Goal: Task Accomplishment & Management: Use online tool/utility

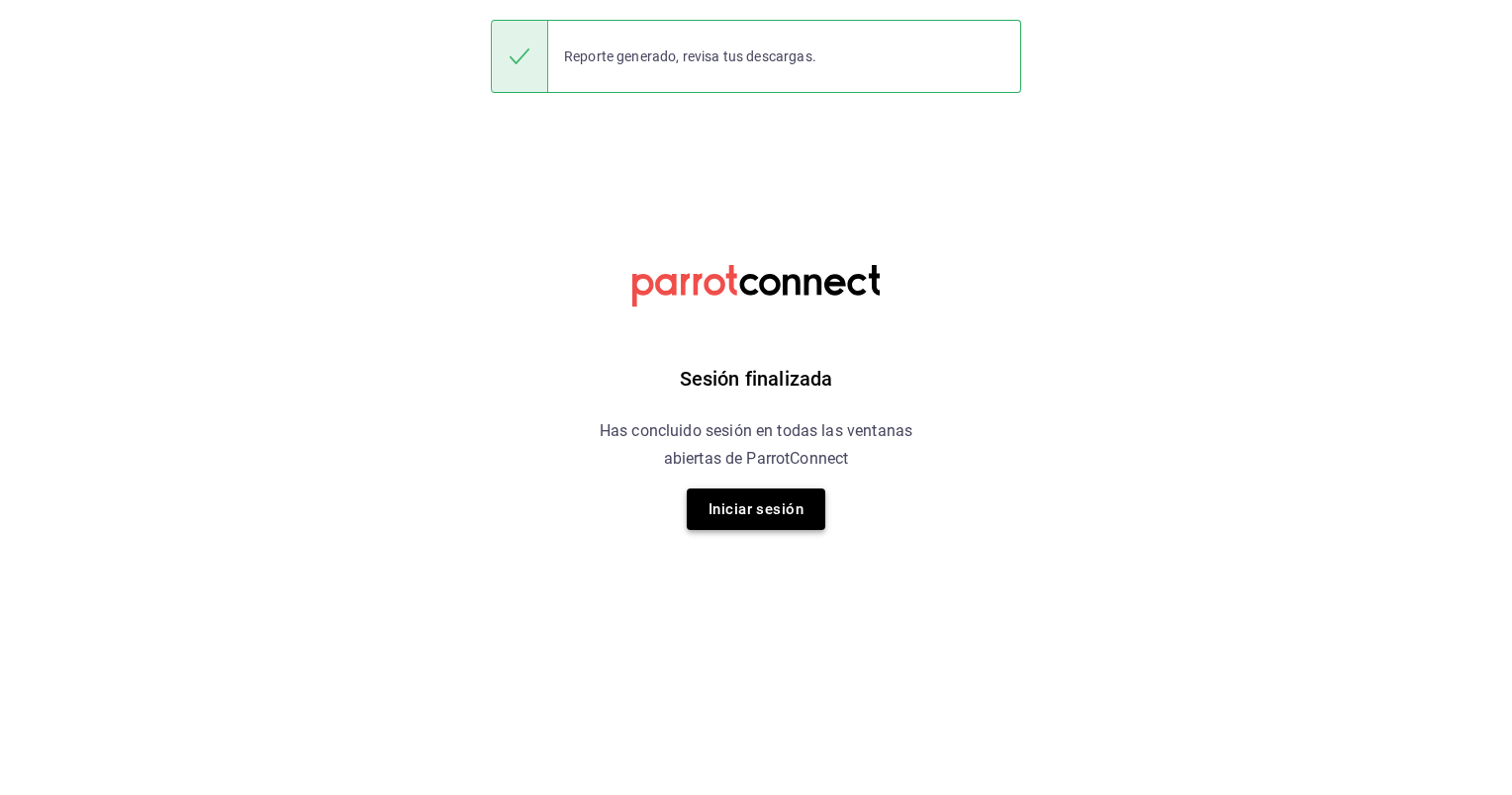
click at [758, 514] on button "Iniciar sesión" at bounding box center [756, 510] width 139 height 42
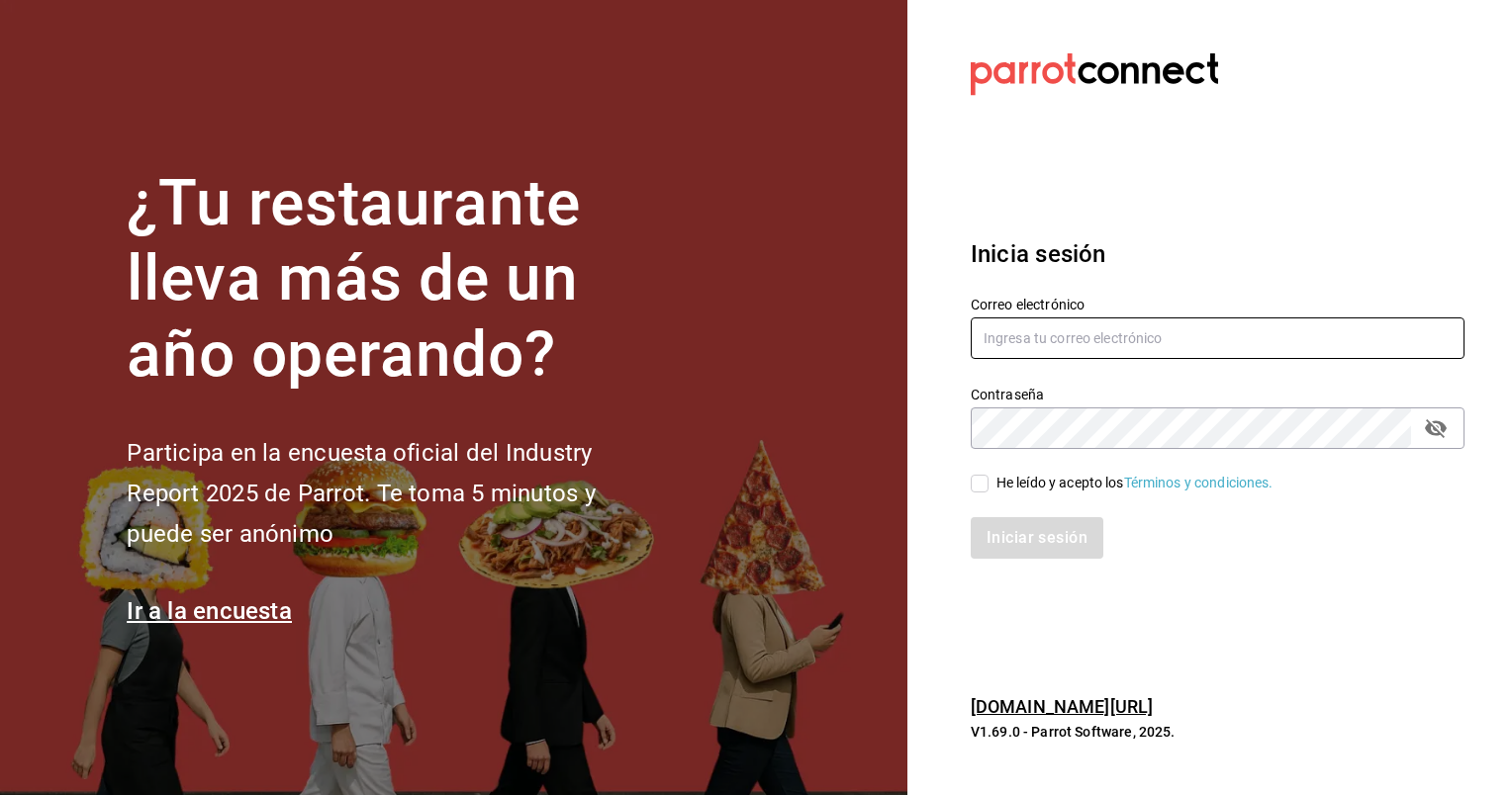
type input "[EMAIL_ADDRESS][DOMAIN_NAME]"
click at [981, 479] on input "He leído y acepto los Términos y condiciones." at bounding box center [980, 484] width 18 height 18
checkbox input "true"
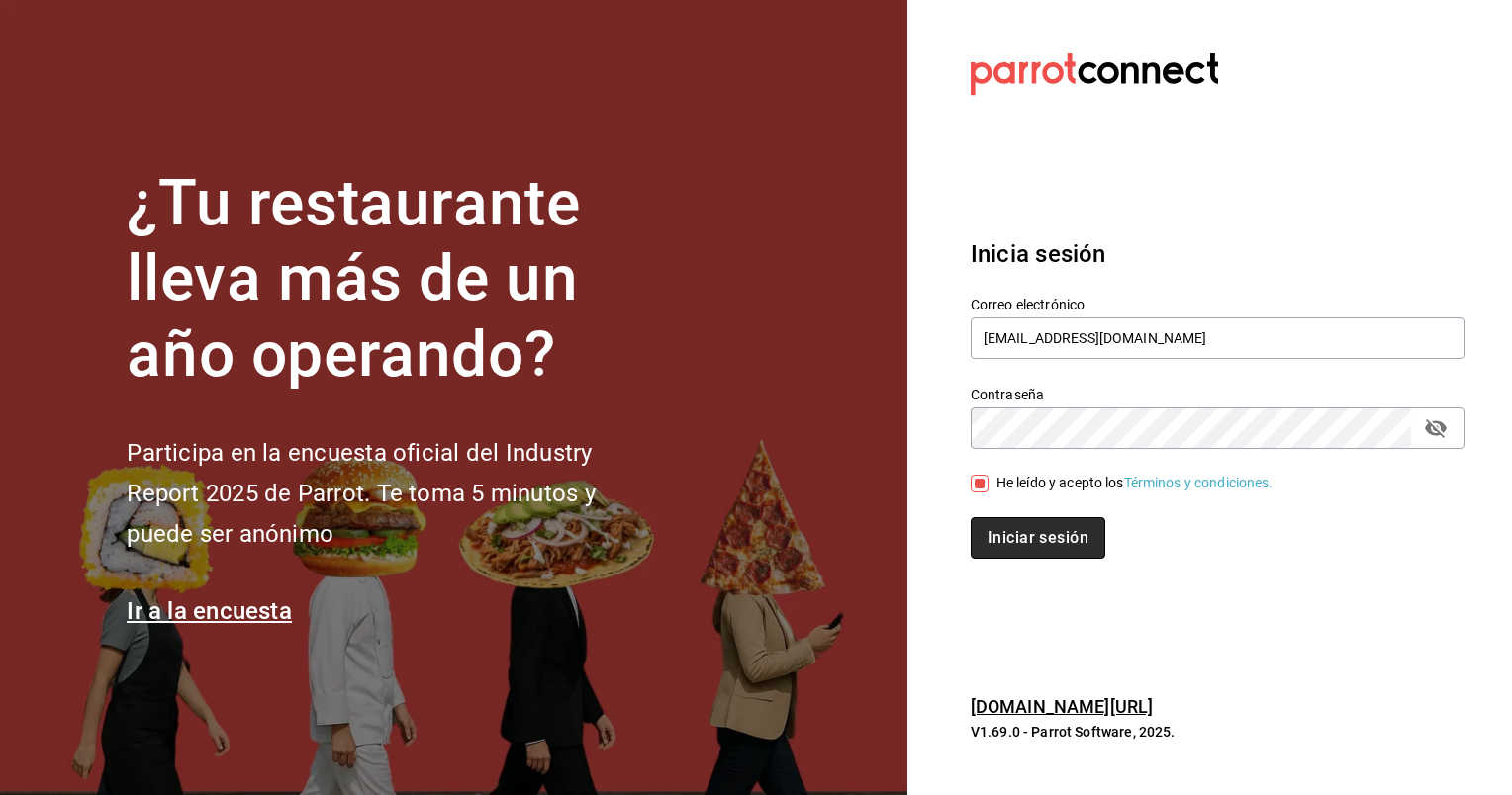
click at [1017, 532] on button "Iniciar sesión" at bounding box center [1038, 539] width 135 height 42
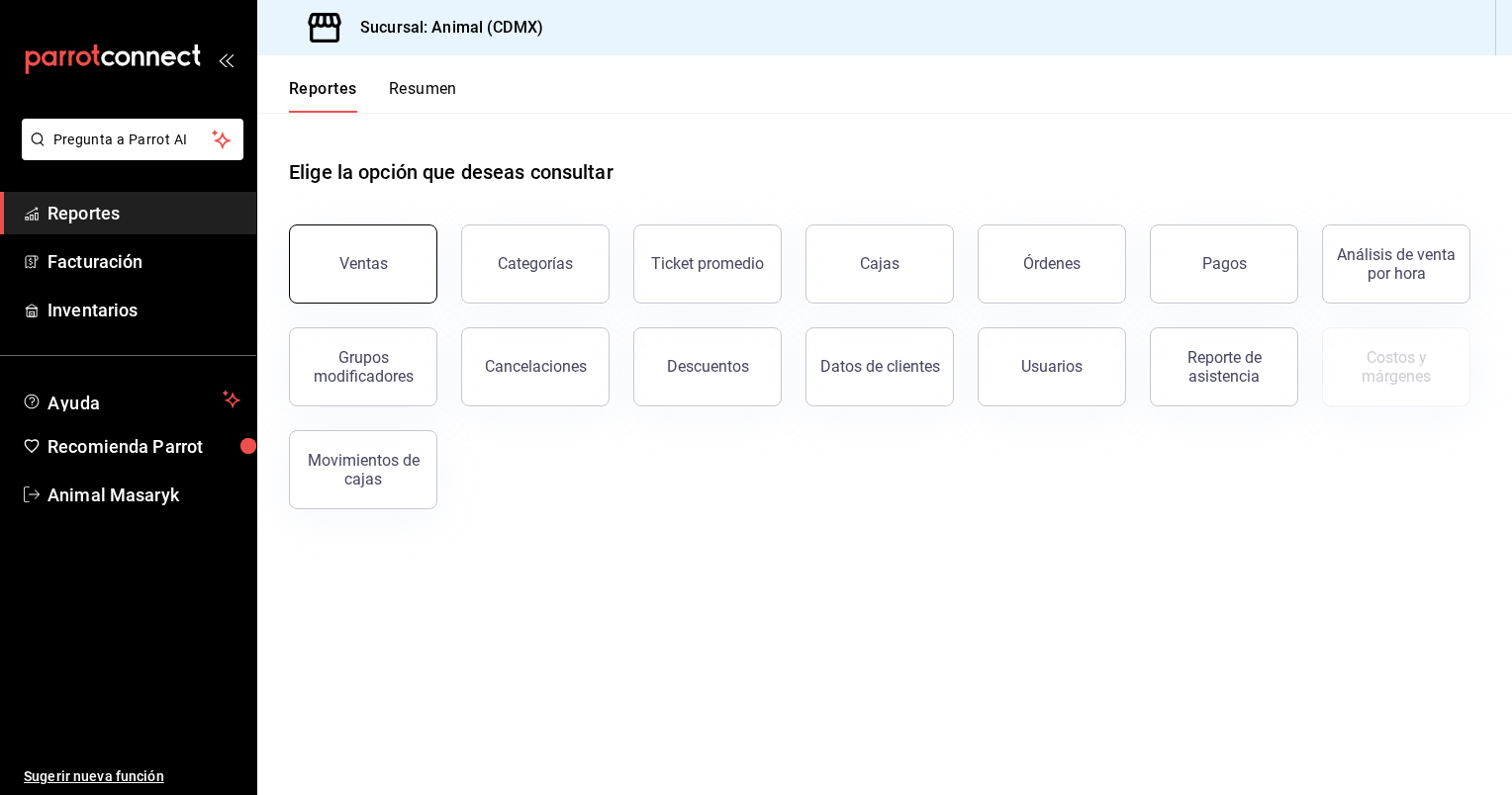
click at [352, 269] on div "Ventas" at bounding box center [363, 263] width 49 height 19
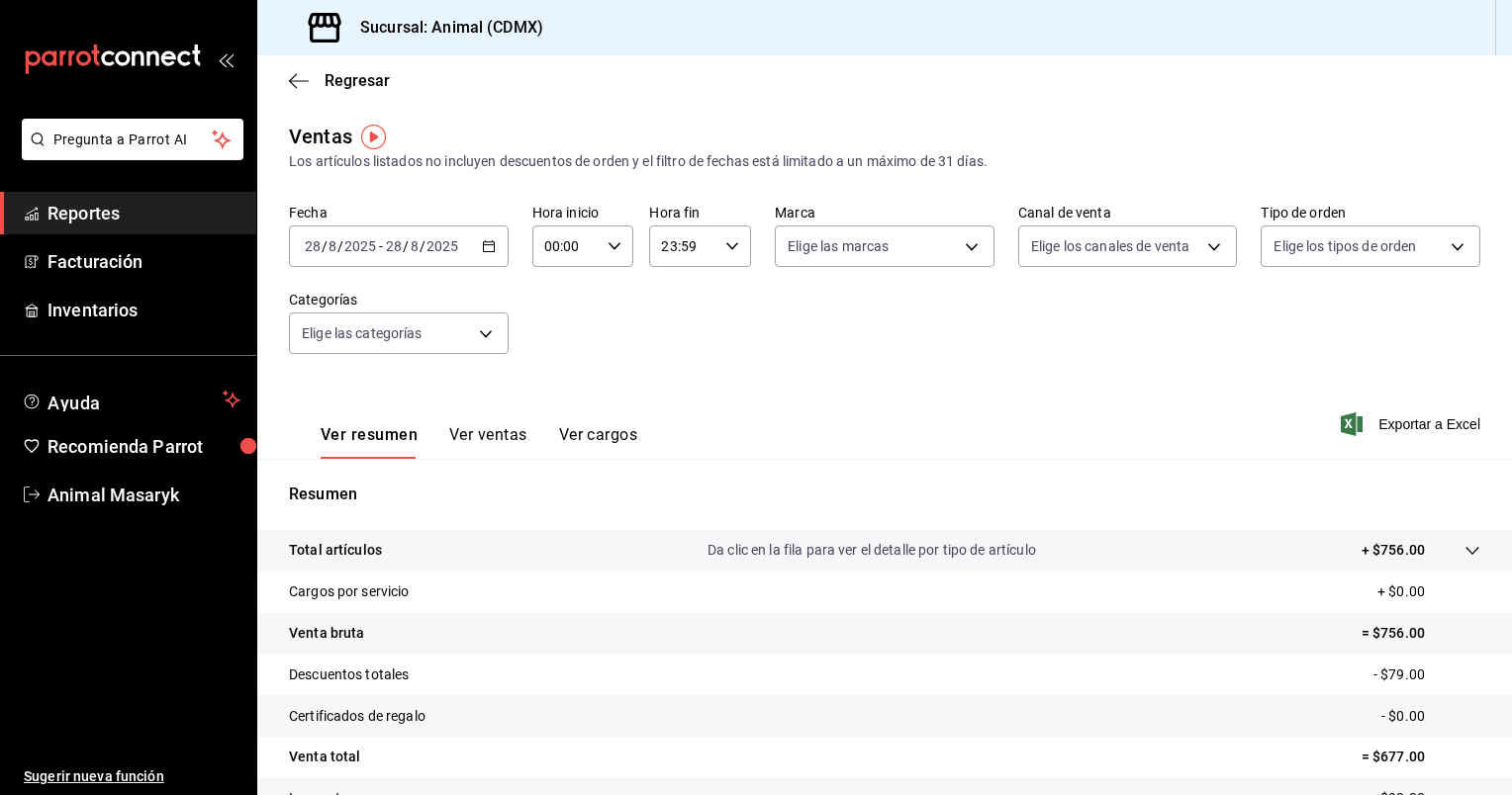
click at [491, 248] on icon "button" at bounding box center [489, 246] width 14 height 14
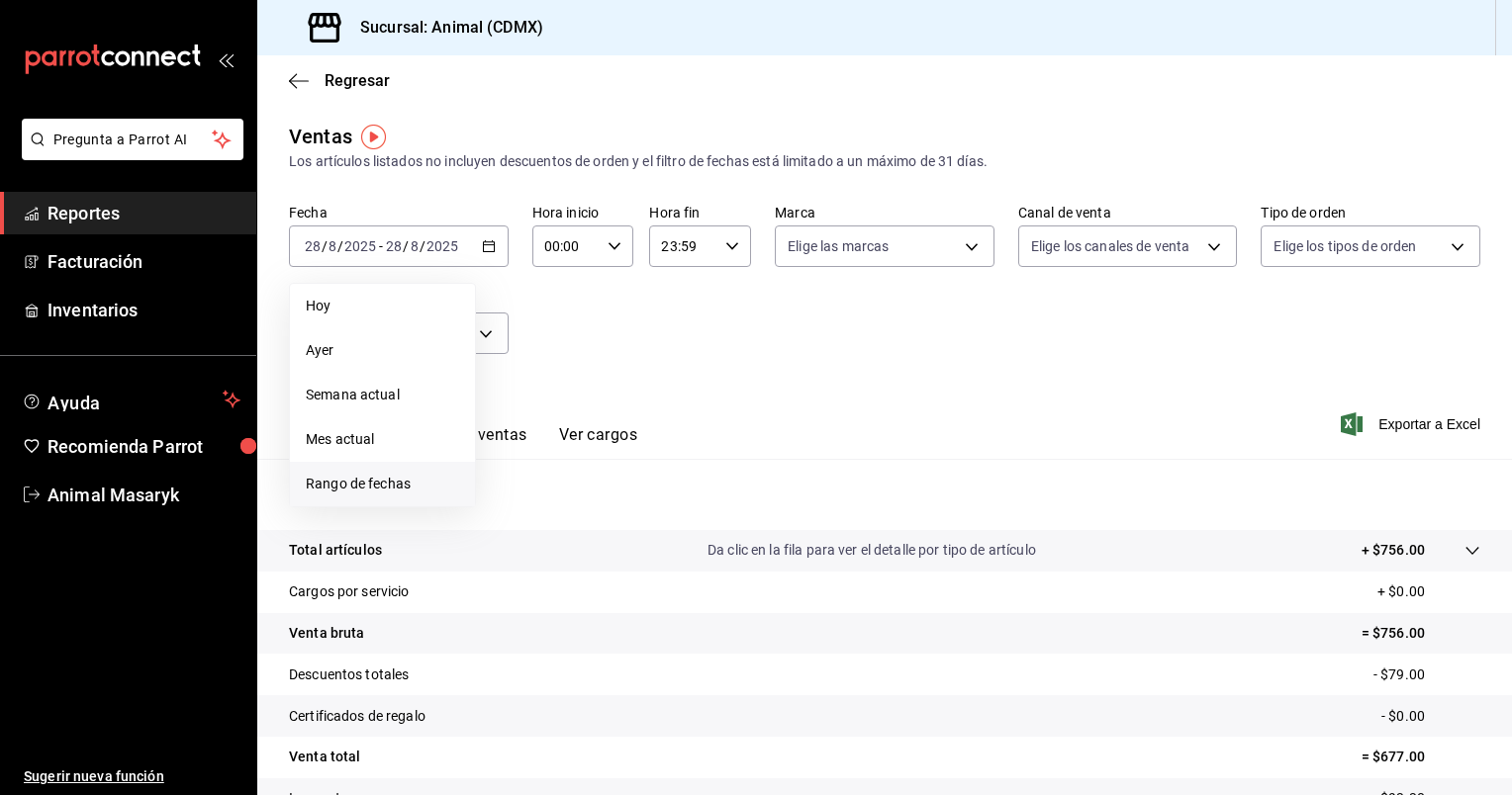
click at [365, 475] on span "Rango de fechas" at bounding box center [382, 484] width 154 height 21
click at [515, 547] on abbr "25" at bounding box center [517, 552] width 13 height 14
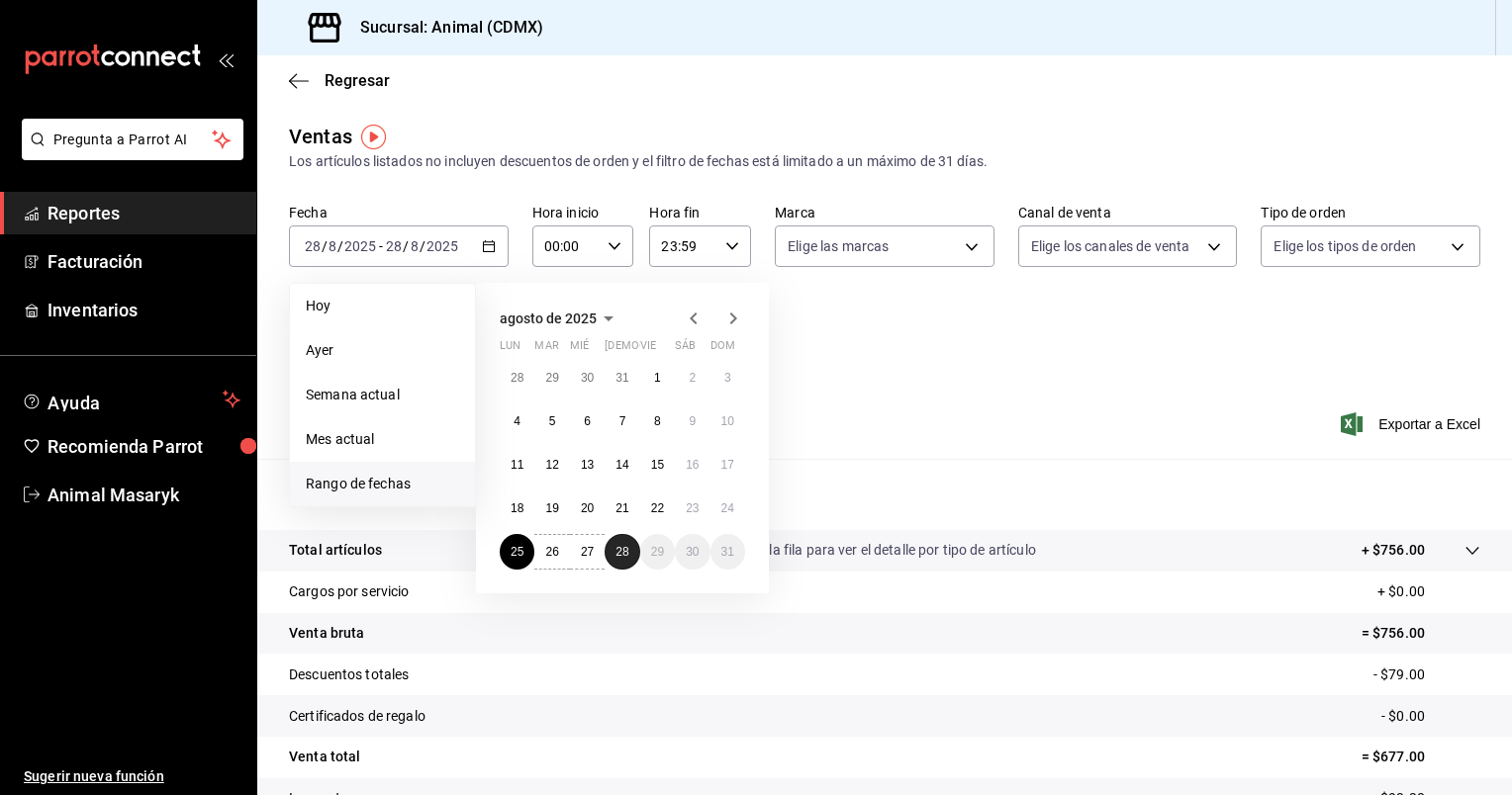
click at [613, 548] on button "28" at bounding box center [622, 552] width 35 height 36
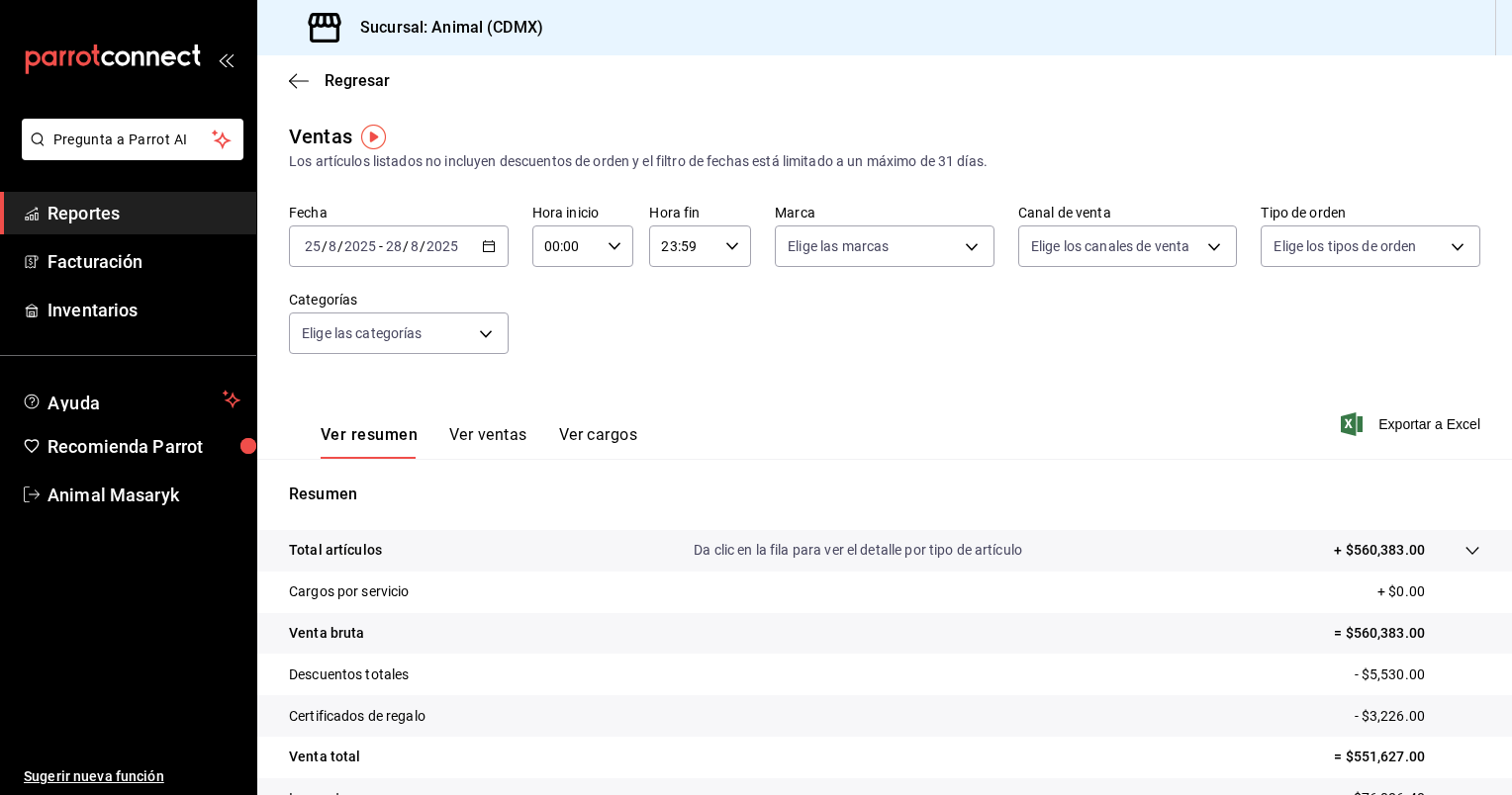
click at [616, 248] on icon "button" at bounding box center [615, 246] width 14 height 14
click at [550, 312] on span "05" at bounding box center [554, 310] width 19 height 16
type input "05:00"
click at [723, 245] on div at bounding box center [756, 397] width 1512 height 795
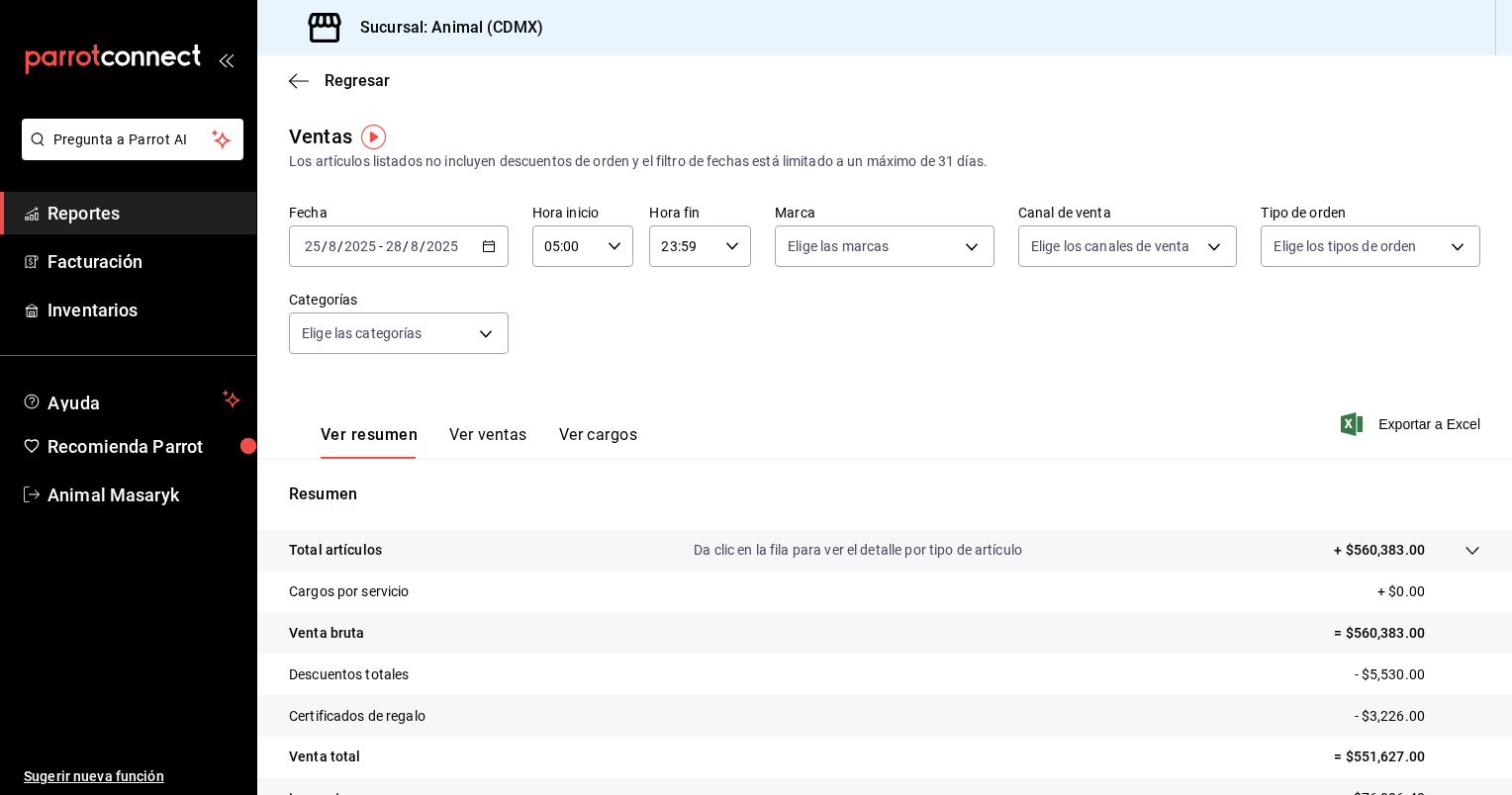
click at [727, 245] on \(Stroke\) "button" at bounding box center [733, 245] width 12 height 7
click at [669, 420] on span "05" at bounding box center [670, 423] width 19 height 16
click at [729, 299] on span "00" at bounding box center [721, 297] width 19 height 16
type input "05:00"
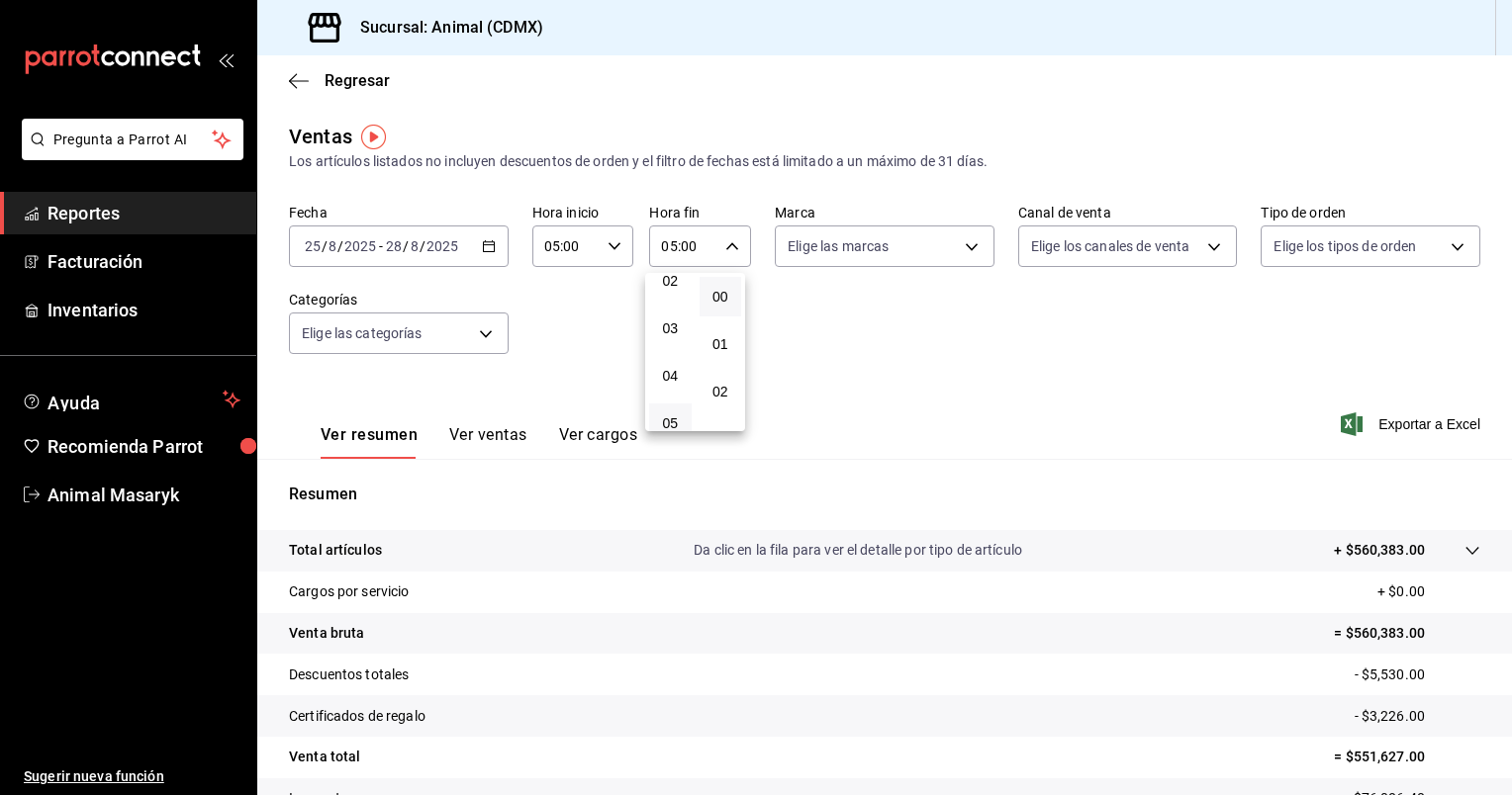
click at [946, 253] on div at bounding box center [756, 397] width 1512 height 795
click at [962, 249] on body "Pregunta a Parrot AI Reportes Facturación Inventarios Ayuda Recomienda Parrot A…" at bounding box center [756, 397] width 1512 height 795
click at [919, 327] on li "Ver todas" at bounding box center [876, 321] width 215 height 59
type input "cb0f6aec-1481-4e37-861c-bab9b3a65b14"
checkbox input "true"
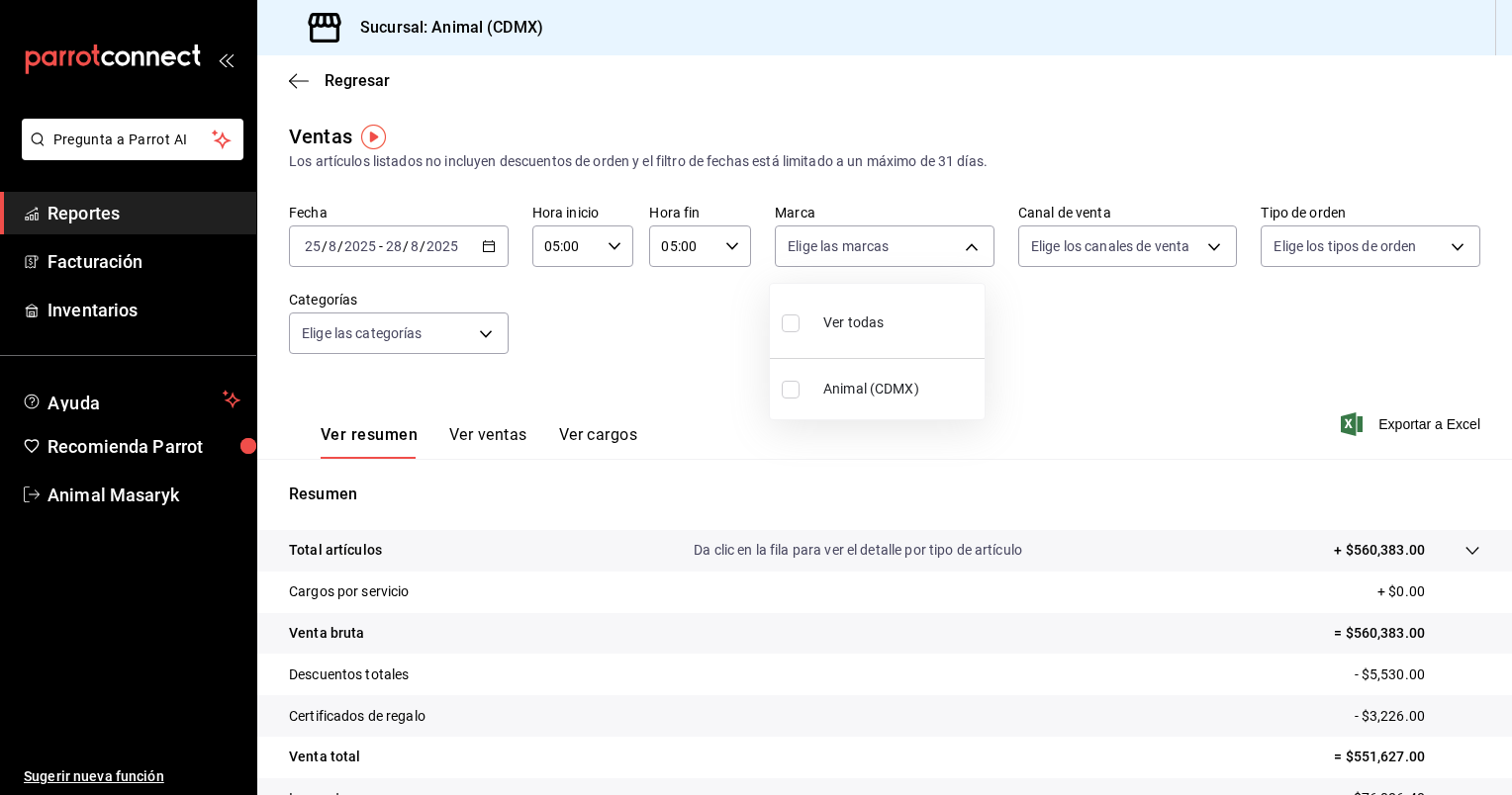
checkbox input "true"
click at [1158, 248] on div at bounding box center [756, 397] width 1512 height 795
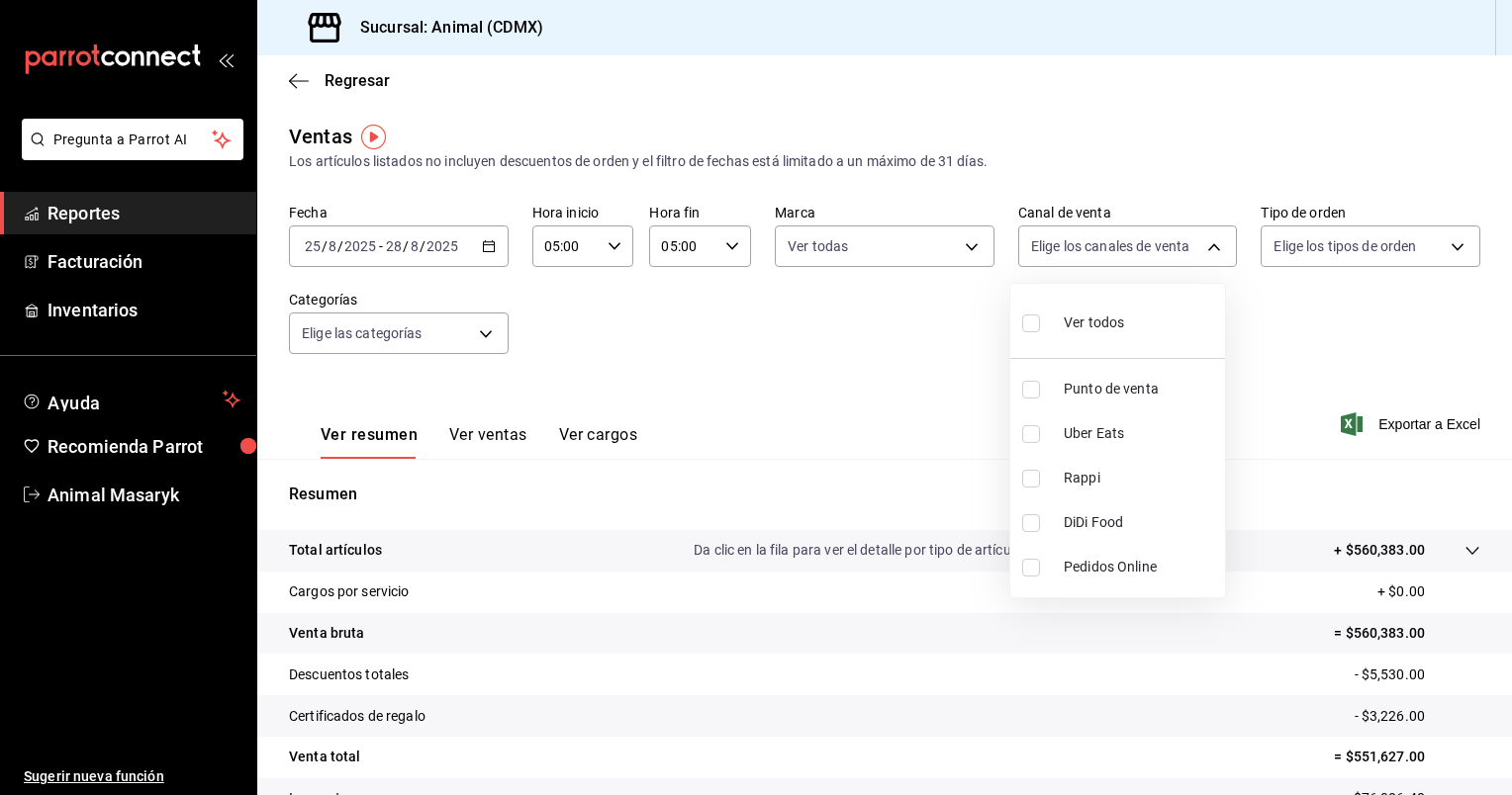
click at [1158, 248] on body "Pregunta a Parrot AI Reportes Facturación Inventarios Ayuda Recomienda Parrot A…" at bounding box center [756, 397] width 1512 height 795
click at [1142, 298] on li "Ver todos" at bounding box center [1117, 321] width 215 height 59
type input "PARROT,UBER_EATS,RAPPI,DIDI_FOOD,ONLINE"
checkbox input "true"
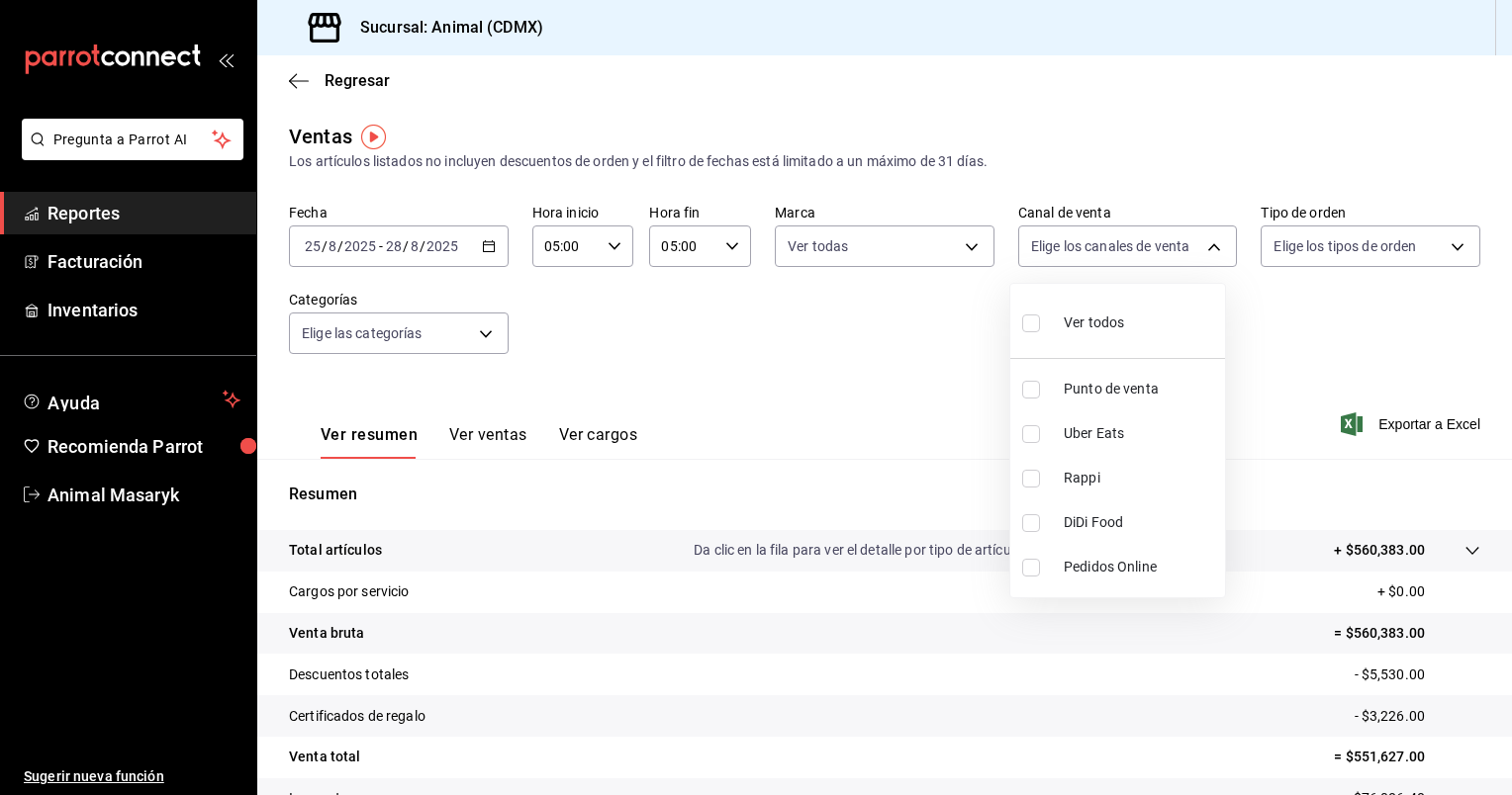
checkbox input "true"
click at [1322, 244] on div at bounding box center [756, 397] width 1512 height 795
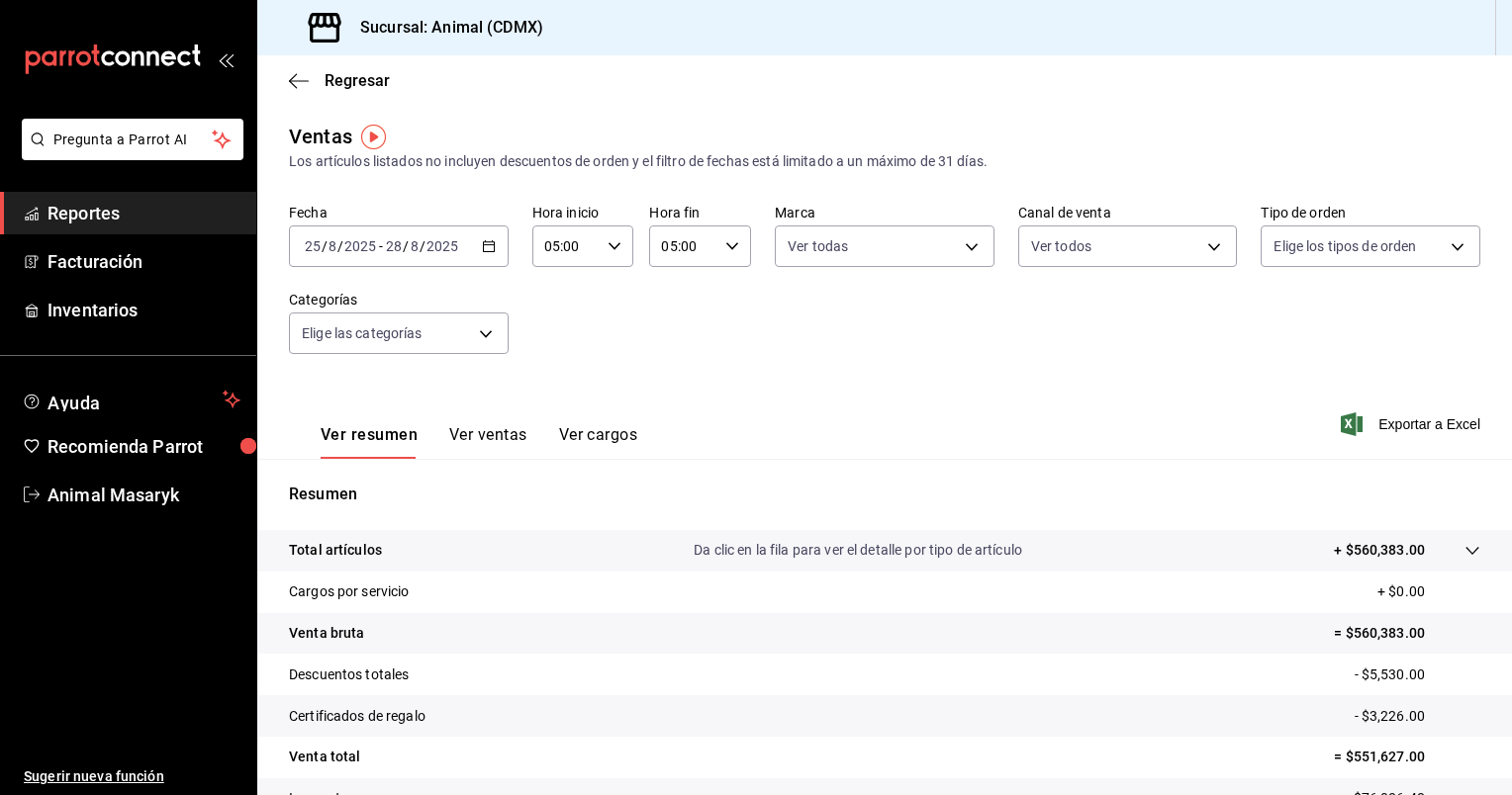
click at [1322, 244] on body "Pregunta a Parrot AI Reportes Facturación Inventarios Ayuda Recomienda Parrot A…" at bounding box center [756, 397] width 1512 height 795
click at [1317, 315] on span "Ver todos" at bounding box center [1333, 322] width 60 height 21
type input "ad44a823-99d3-4372-a913-4cf57f2a9ac0,b8ee5ff1-85c8-4a81-aa51-555e6c8ba0c6,EXTER…"
checkbox input "true"
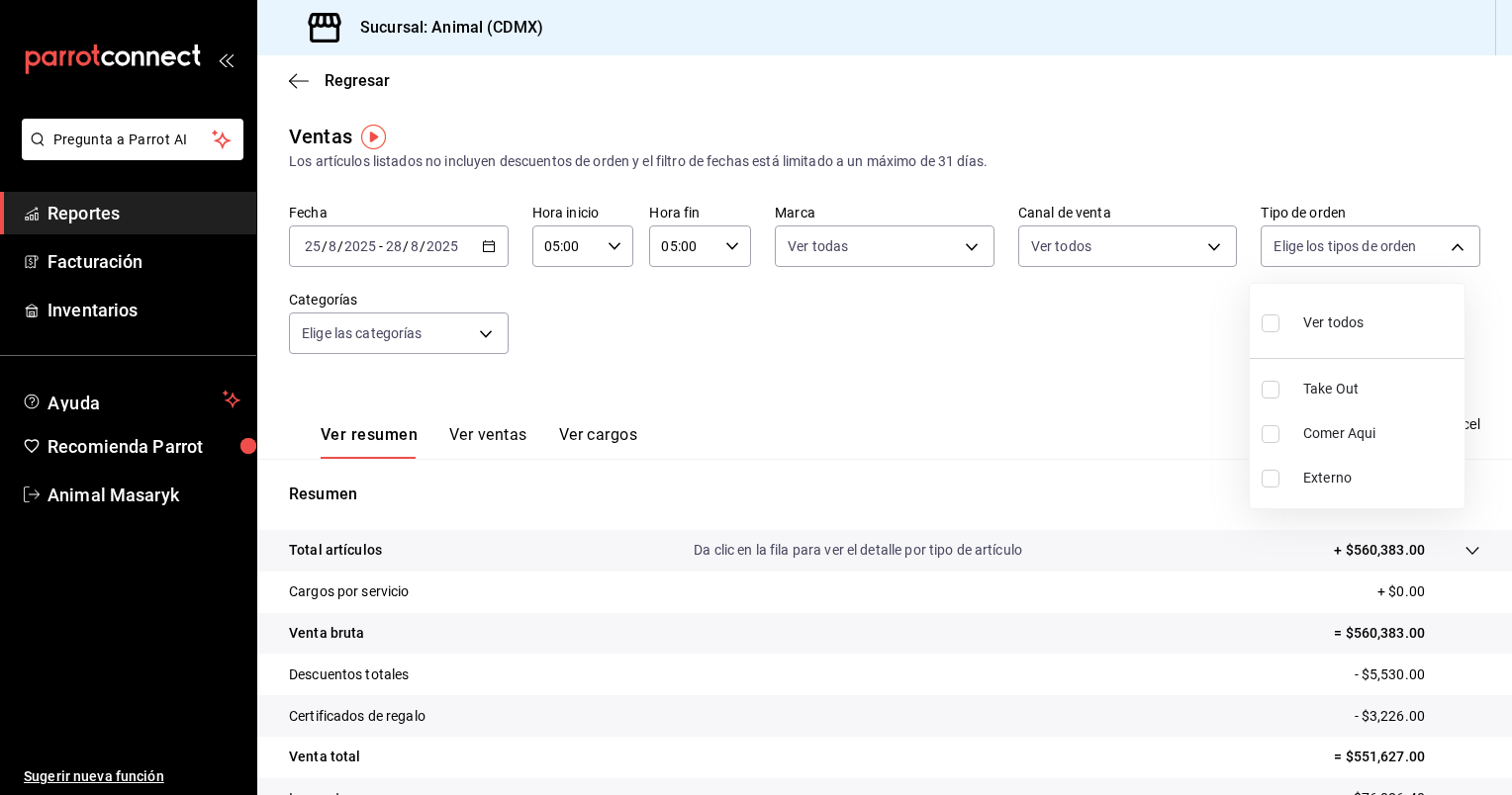
checkbox input "true"
click at [488, 331] on div at bounding box center [756, 397] width 1512 height 795
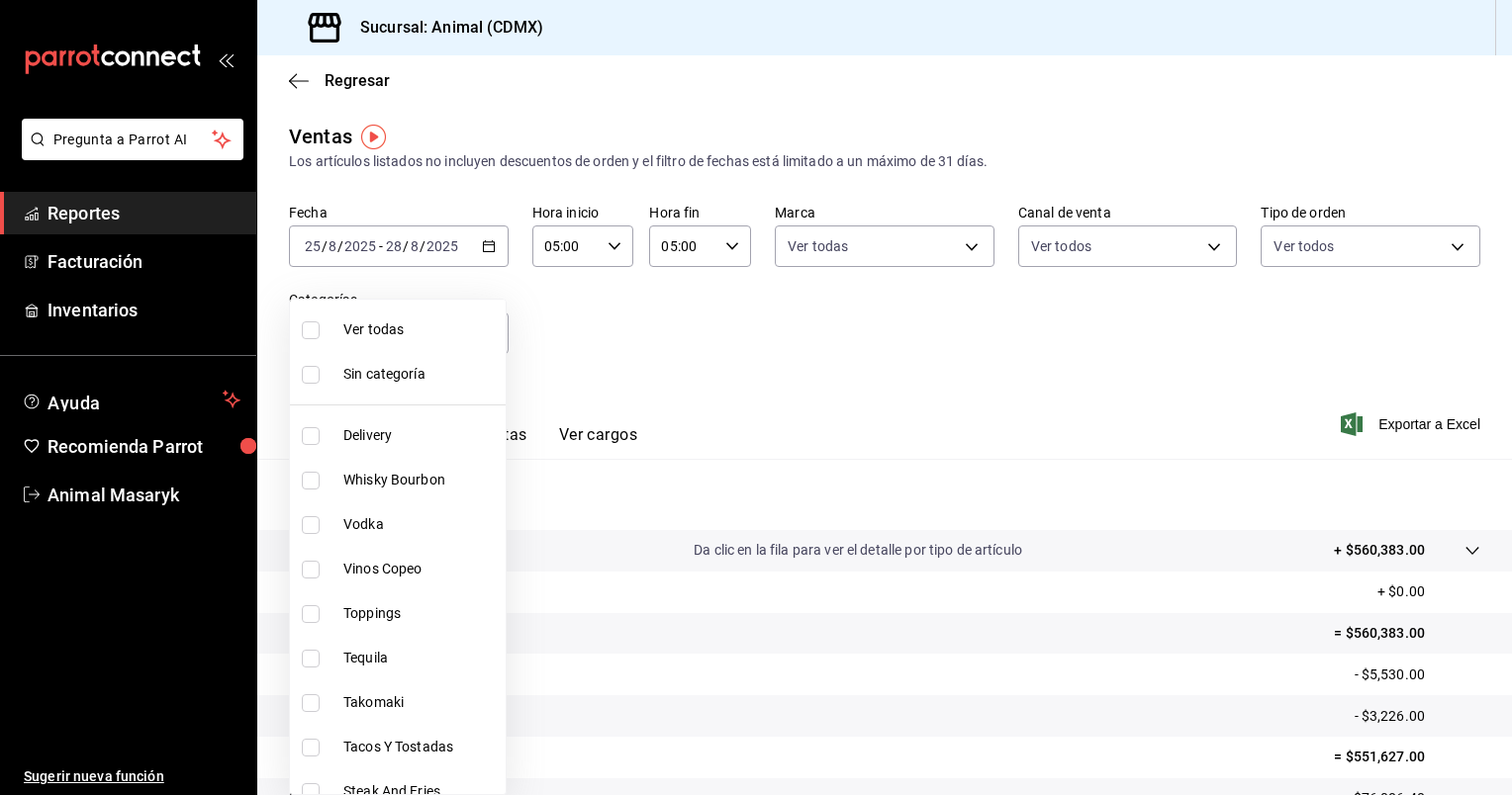
click at [488, 331] on body "Pregunta a Parrot AI Reportes Facturación Inventarios Ayuda Recomienda Parrot A…" at bounding box center [756, 397] width 1512 height 795
click at [446, 322] on span "Ver todas" at bounding box center [420, 329] width 155 height 21
type input "281688af-6220-48ae-86b9-ca5e6f63eb3e,2ffeebaa-176c-4024-95f8-553ffecca8da,37769…"
checkbox input "true"
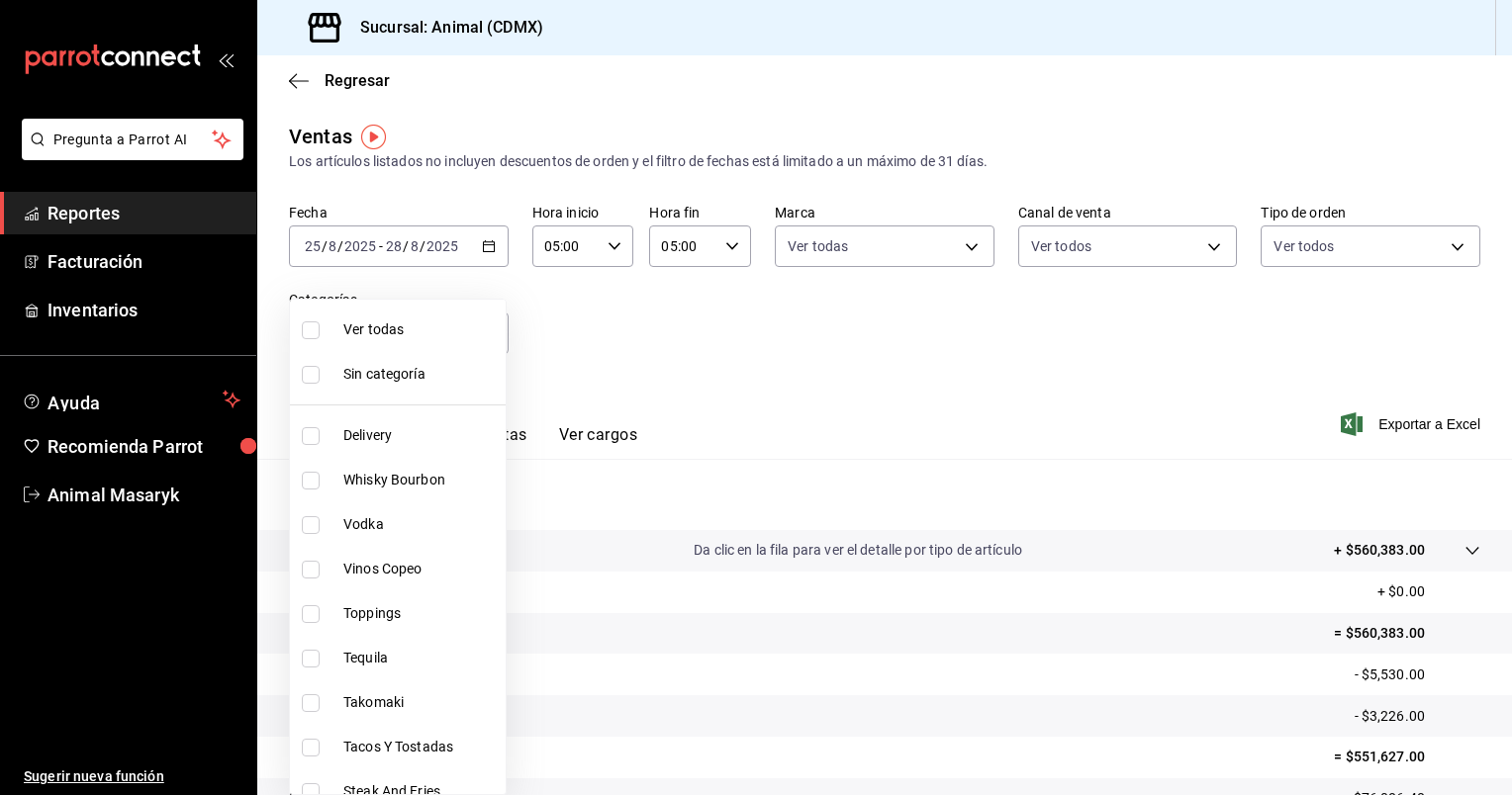
checkbox input "true"
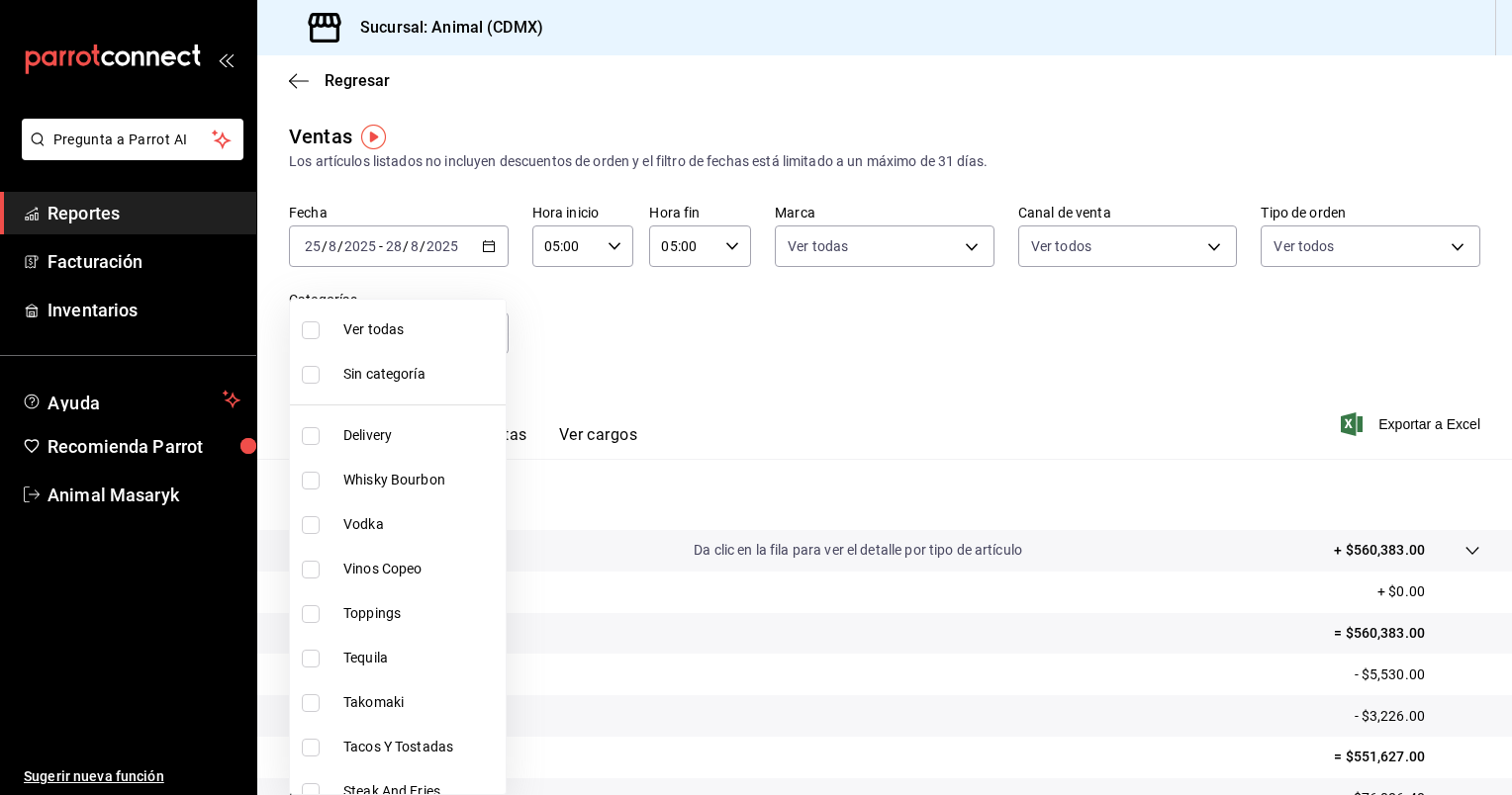
checkbox input "true"
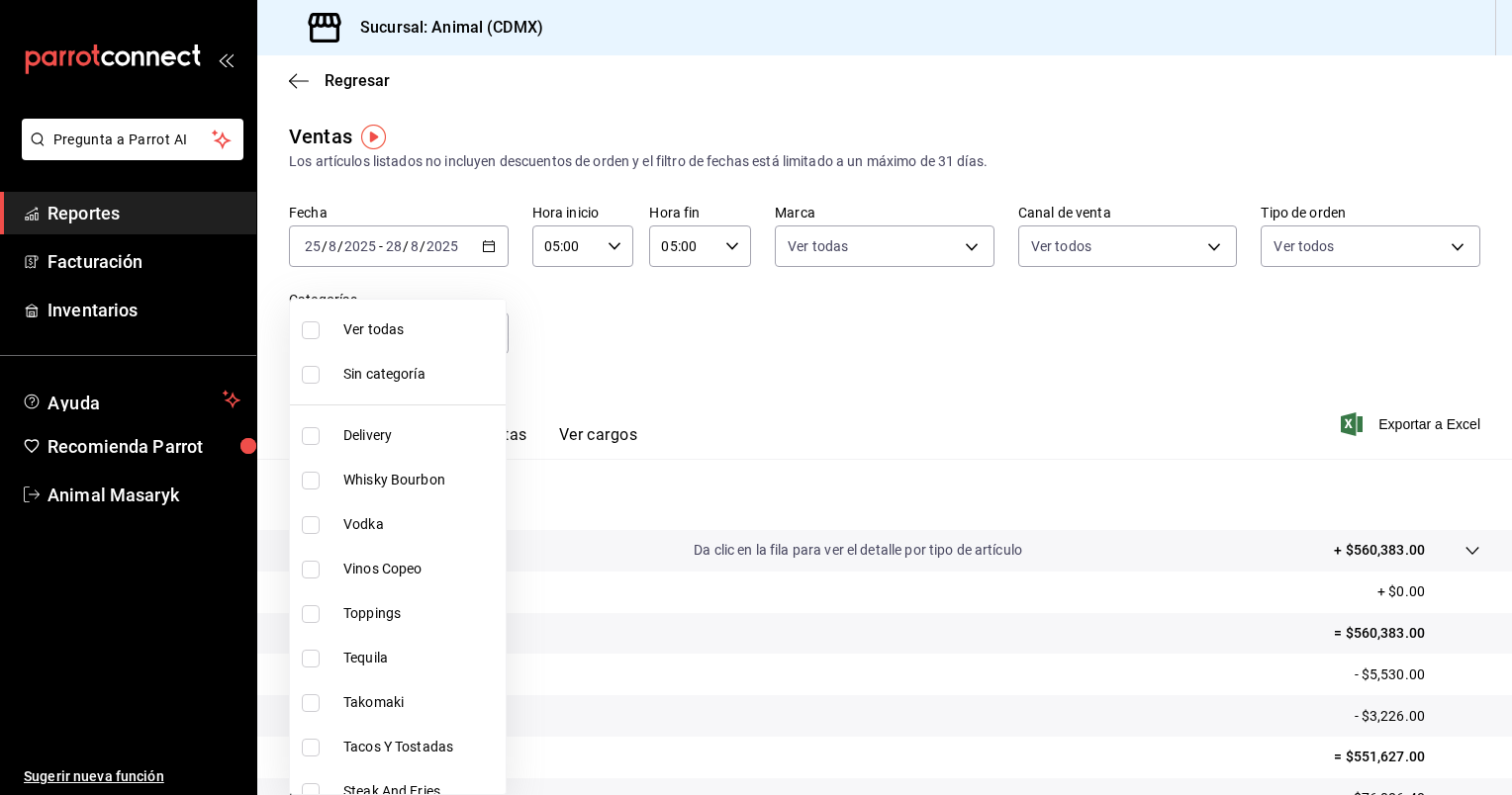
checkbox input "true"
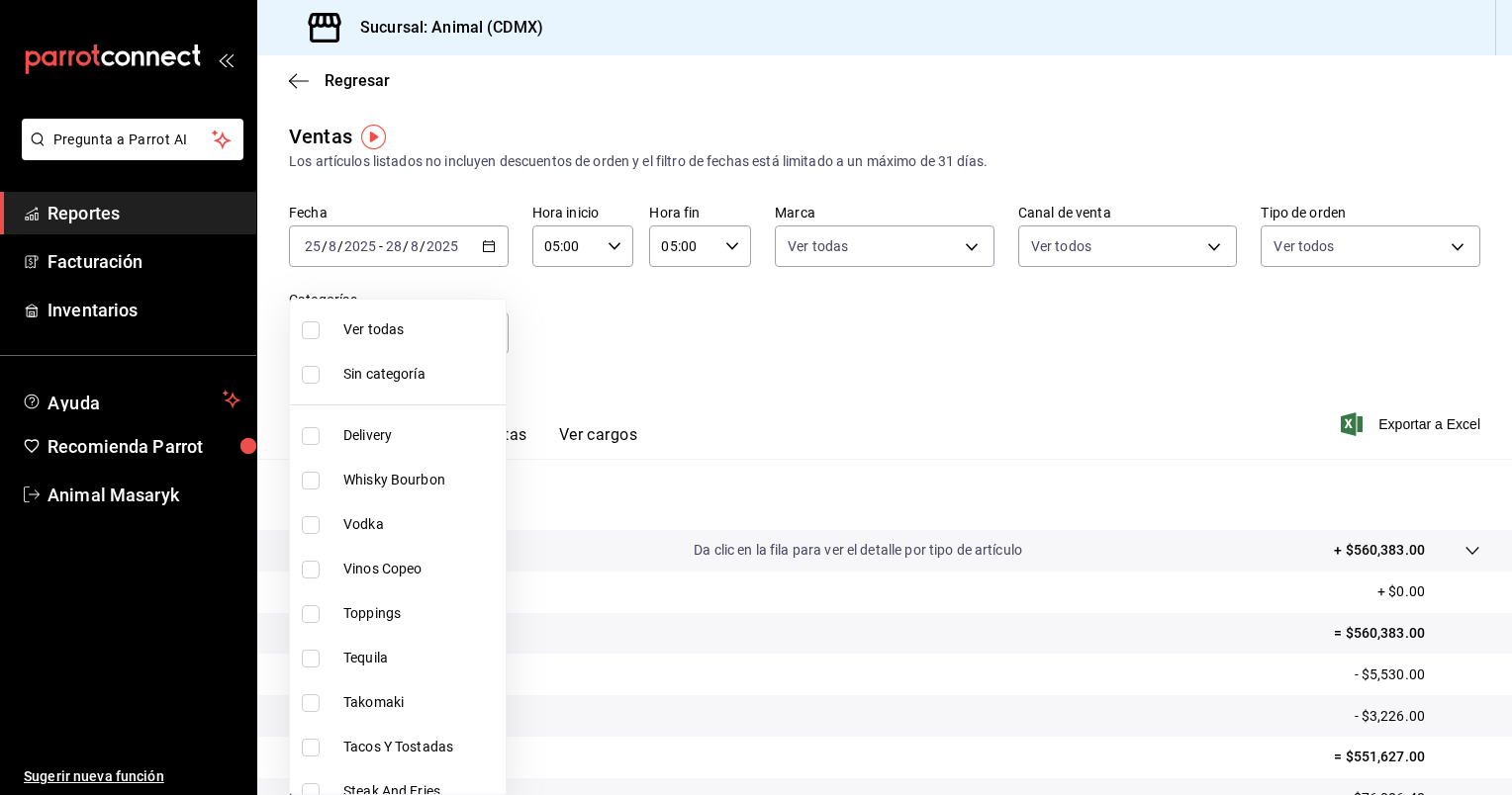
checkbox input "true"
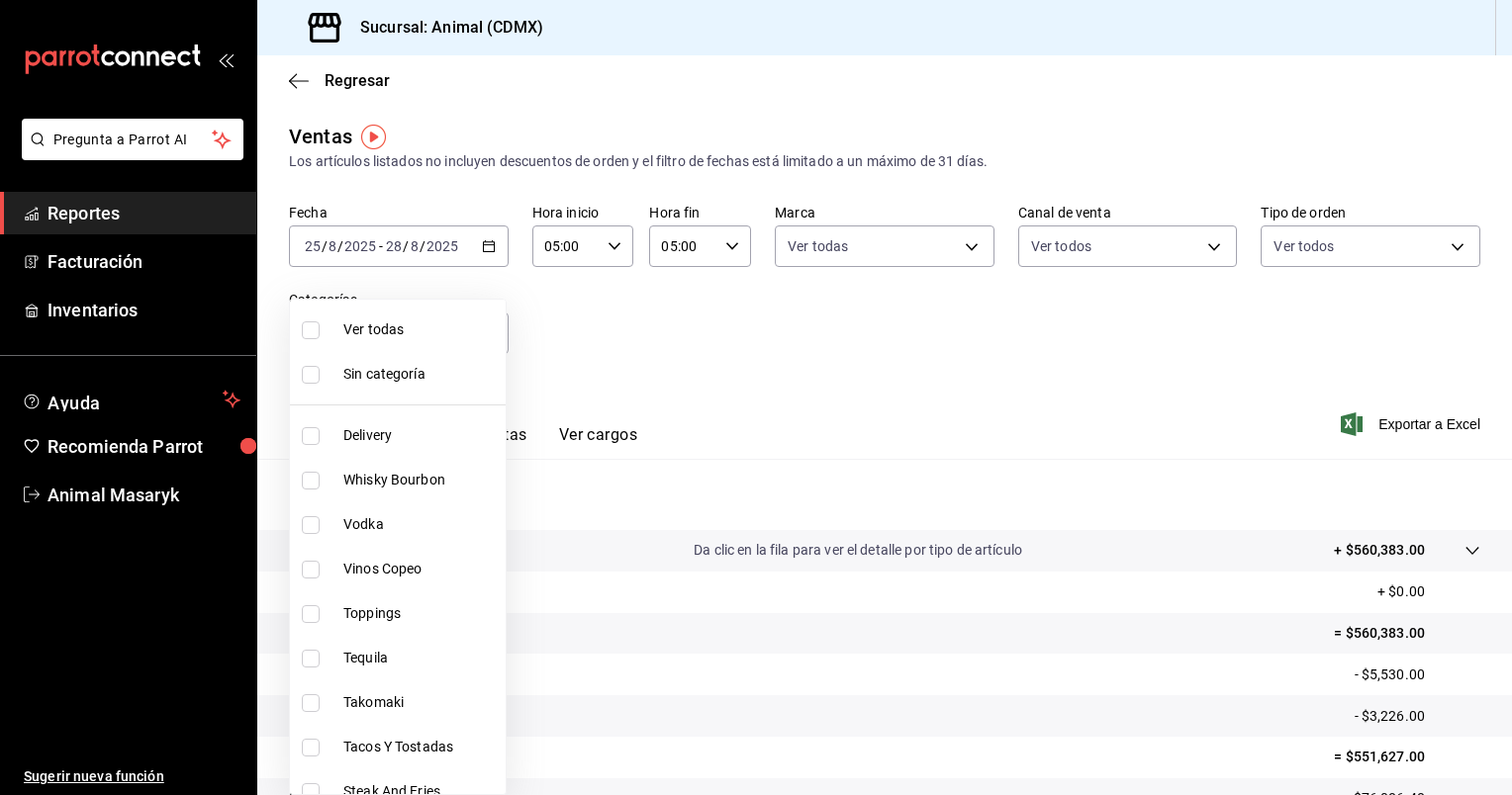
checkbox input "true"
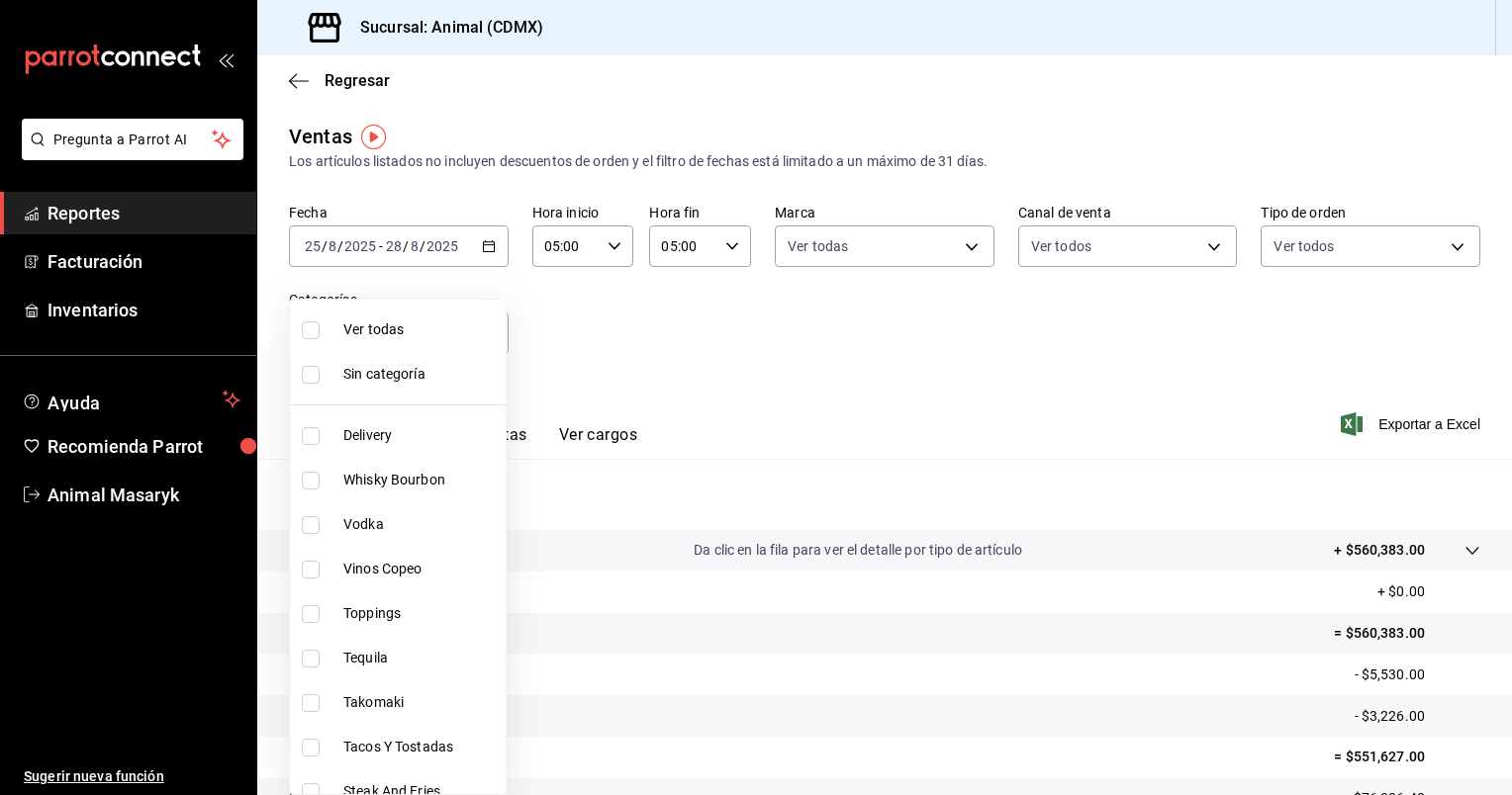
checkbox input "true"
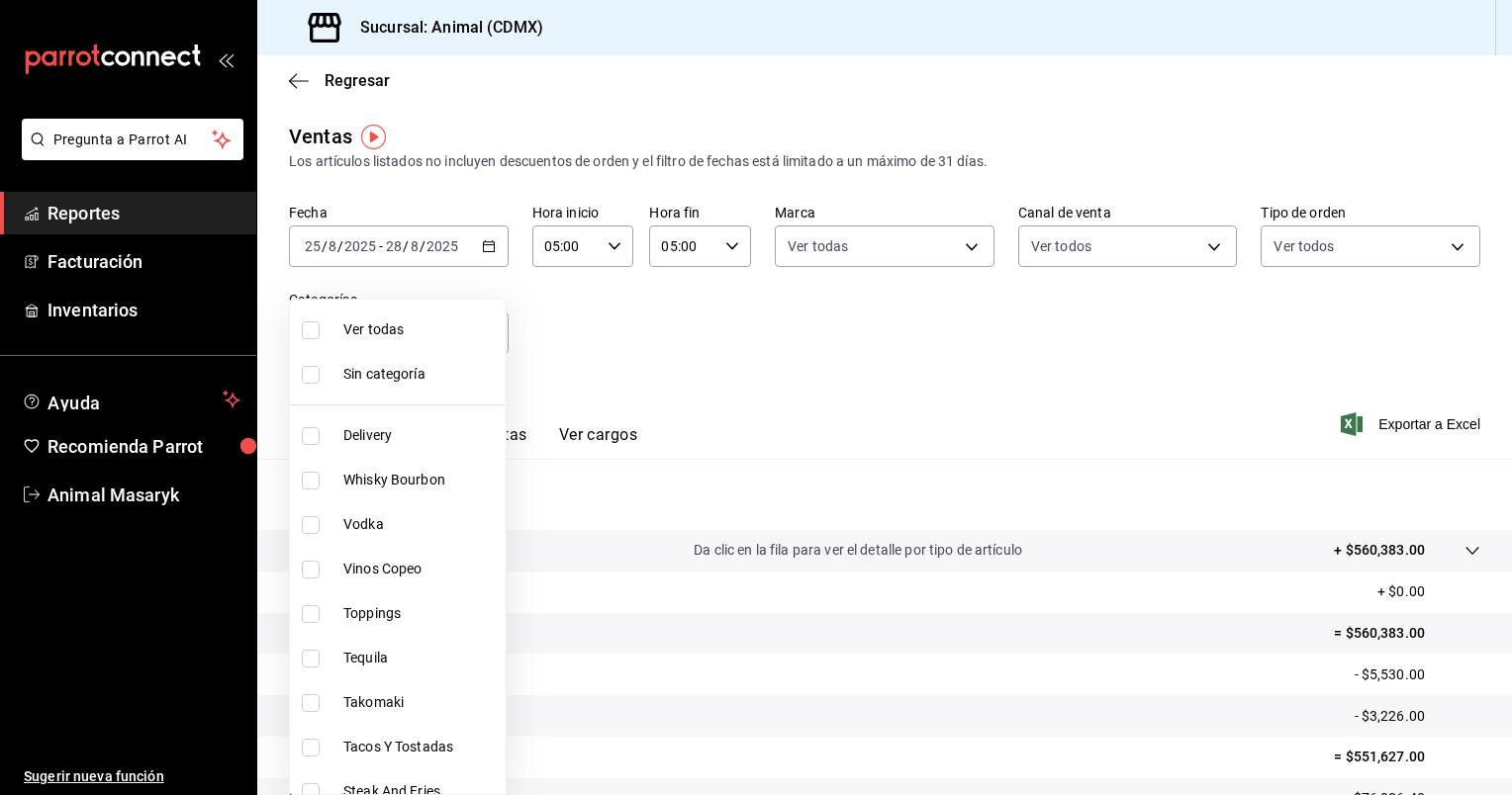
checkbox input "true"
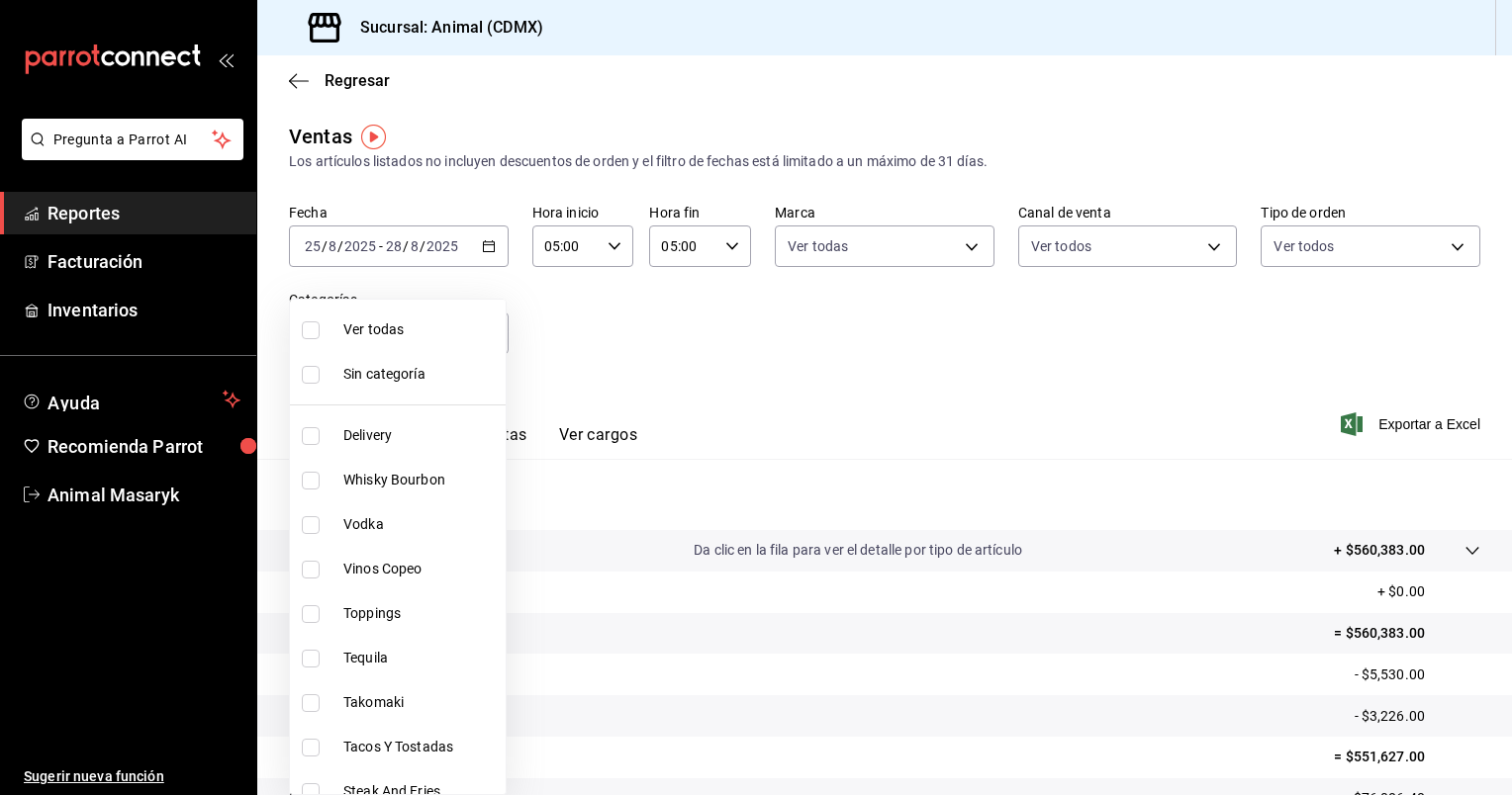
checkbox input "true"
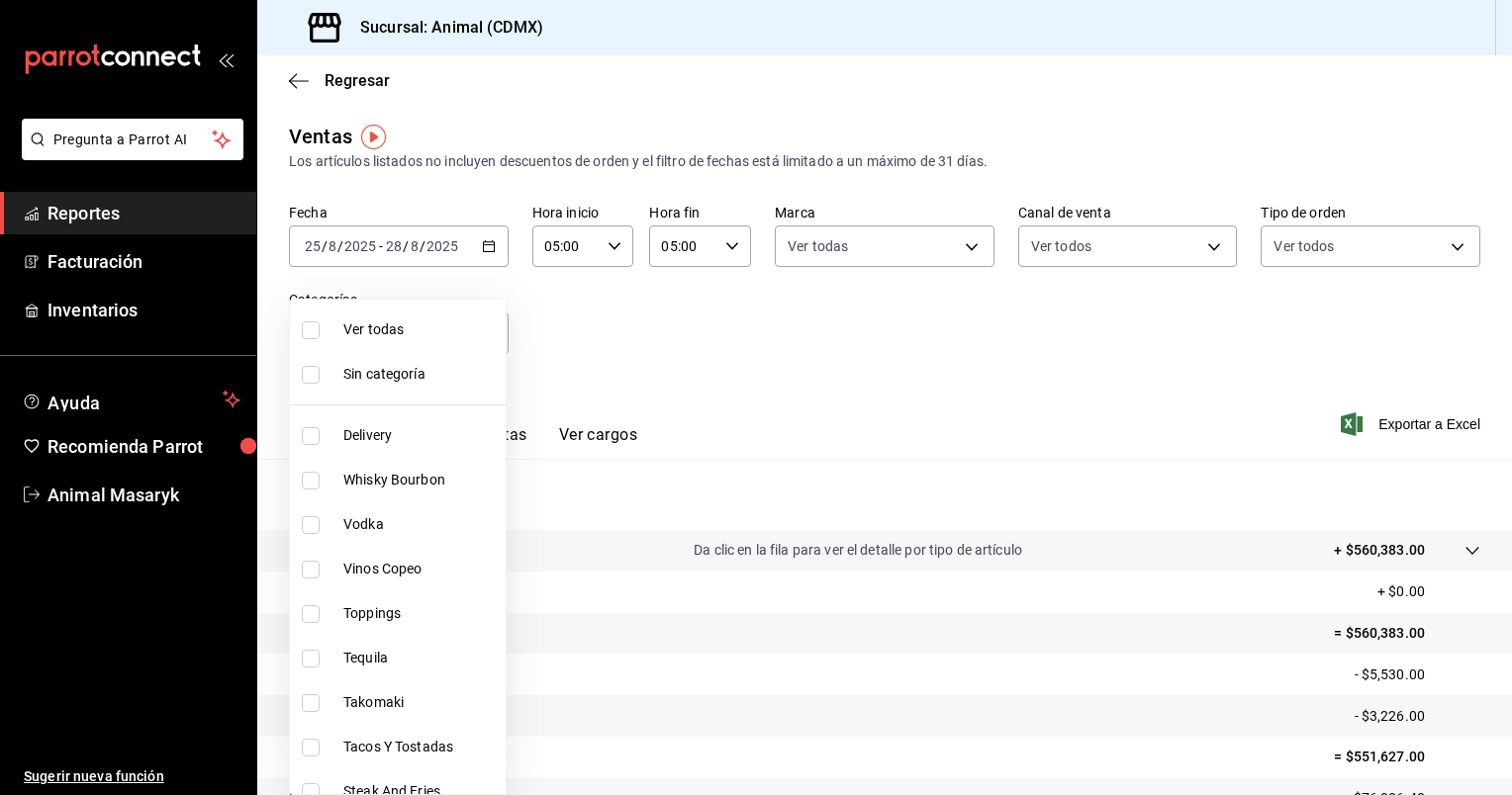
checkbox input "true"
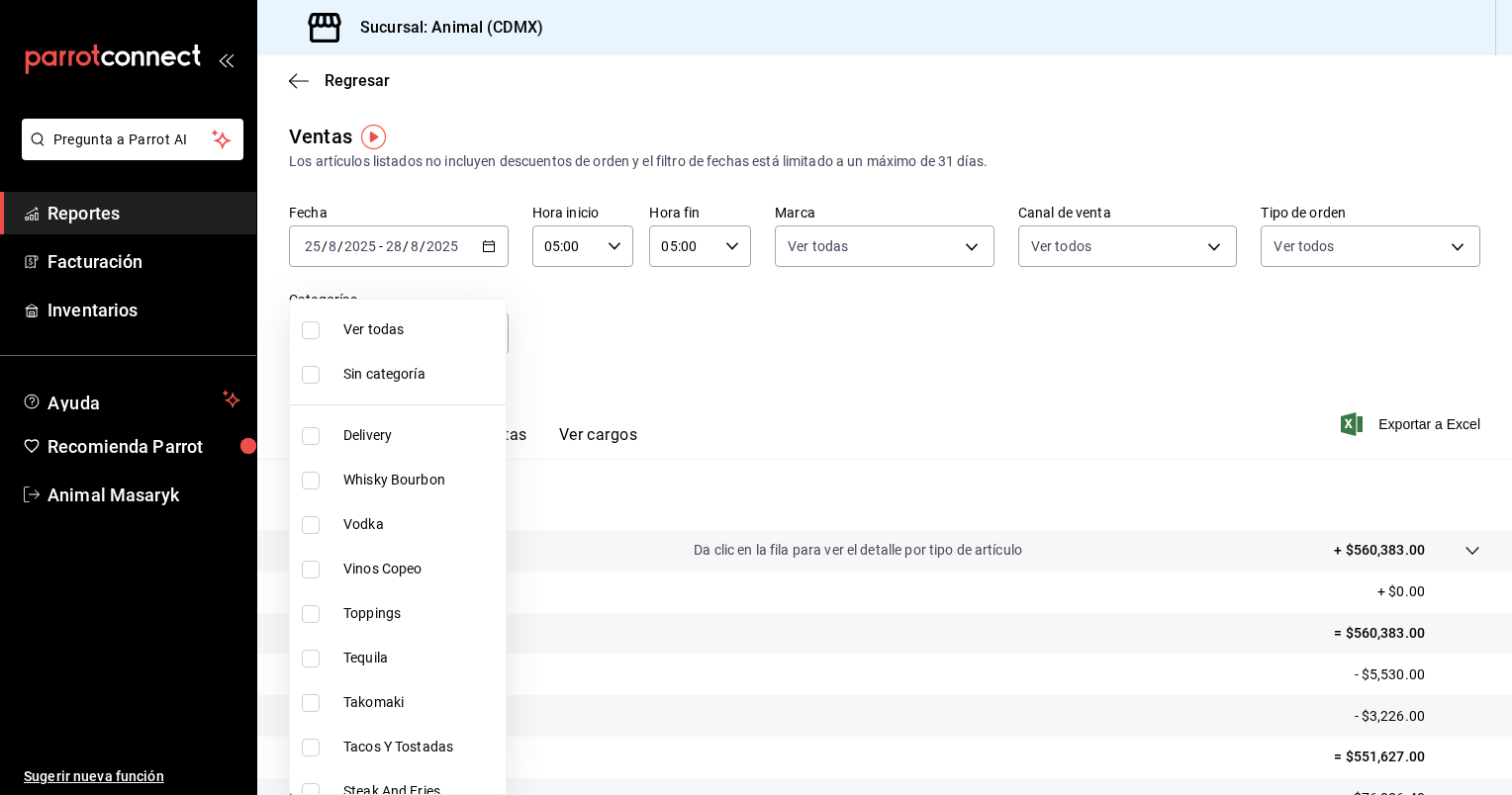
checkbox input "true"
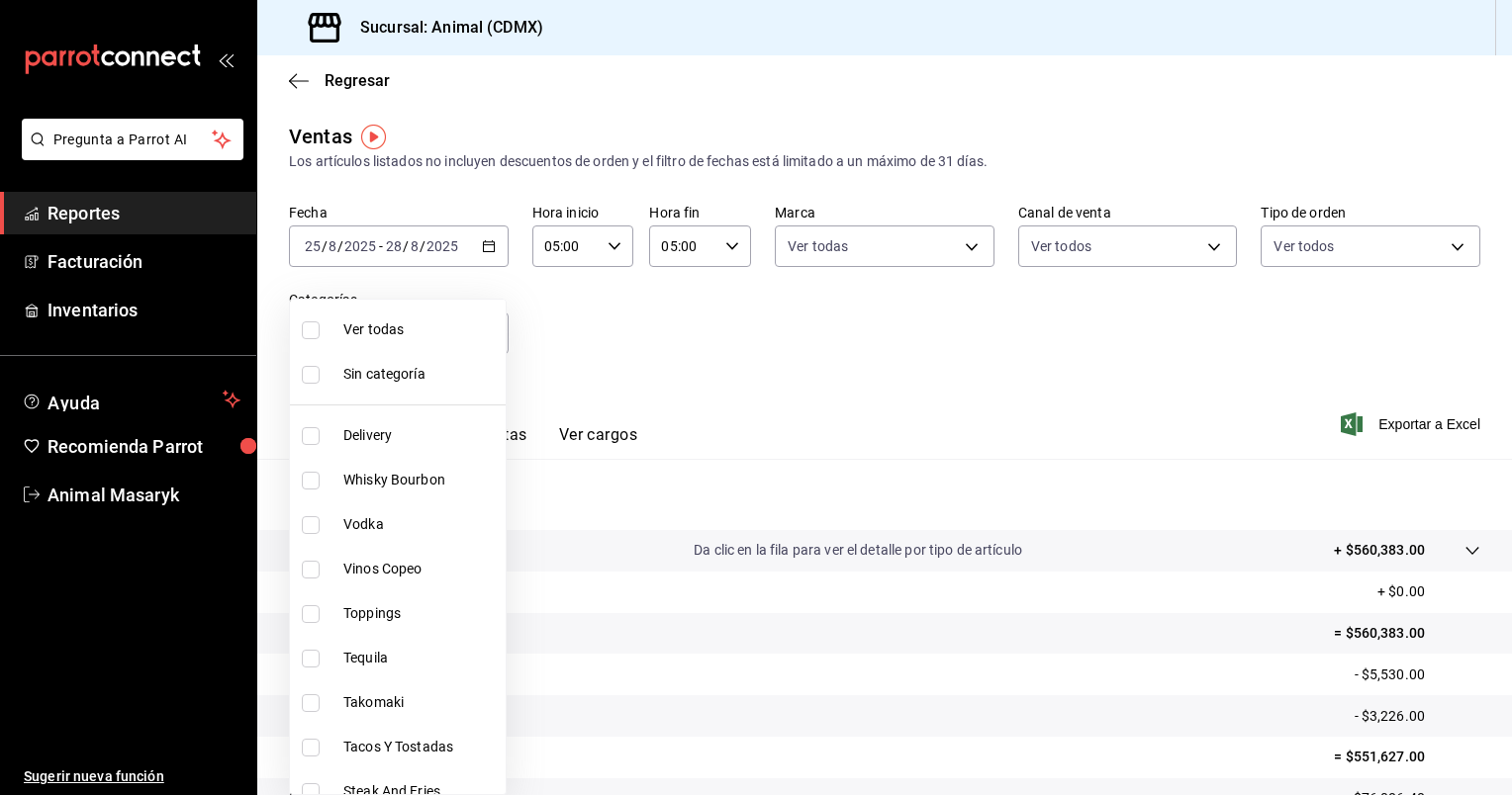
checkbox input "true"
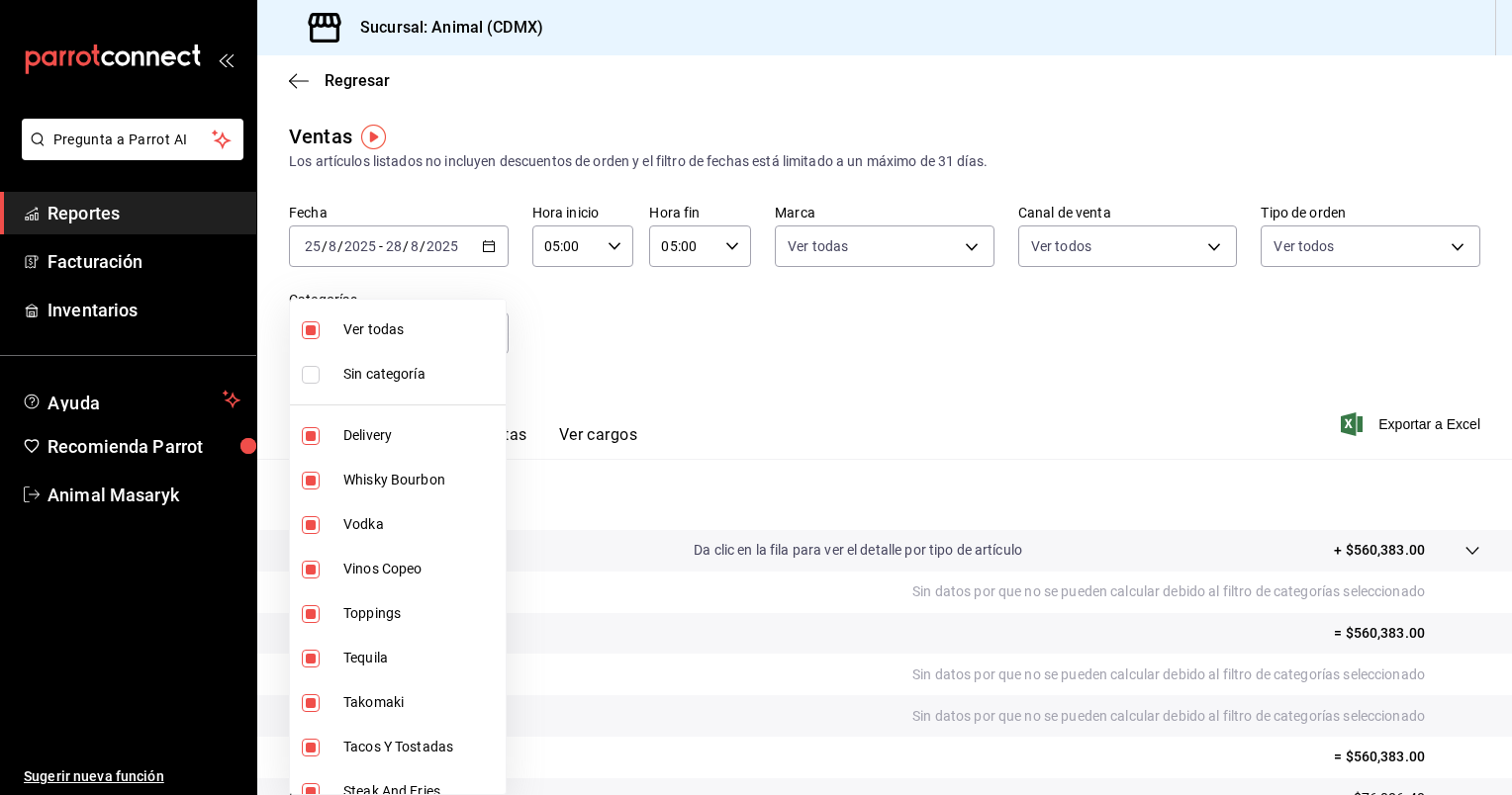
click at [977, 330] on div at bounding box center [756, 397] width 1512 height 795
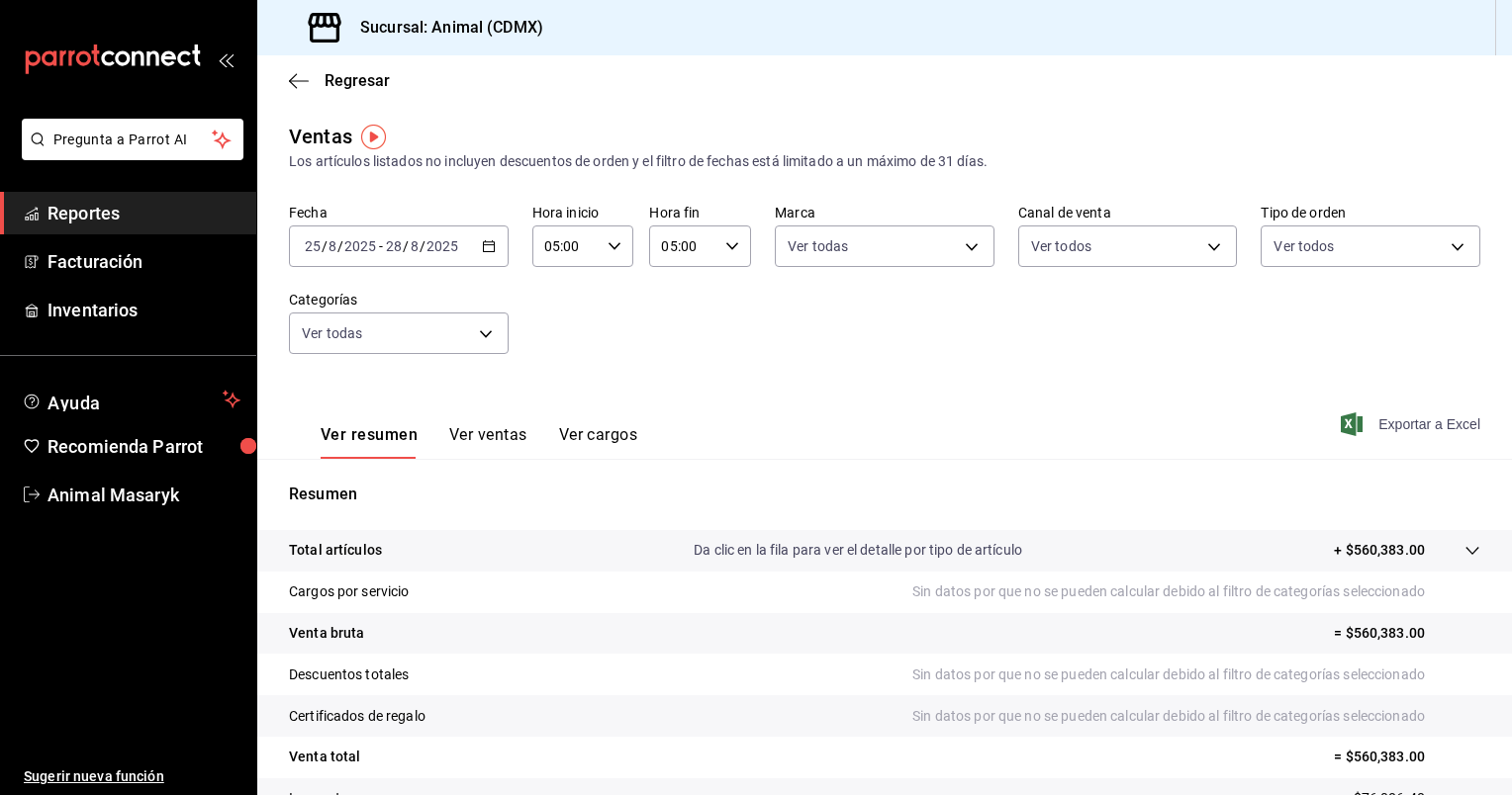
click at [1373, 423] on span "Exportar a Excel" at bounding box center [1413, 425] width 136 height 24
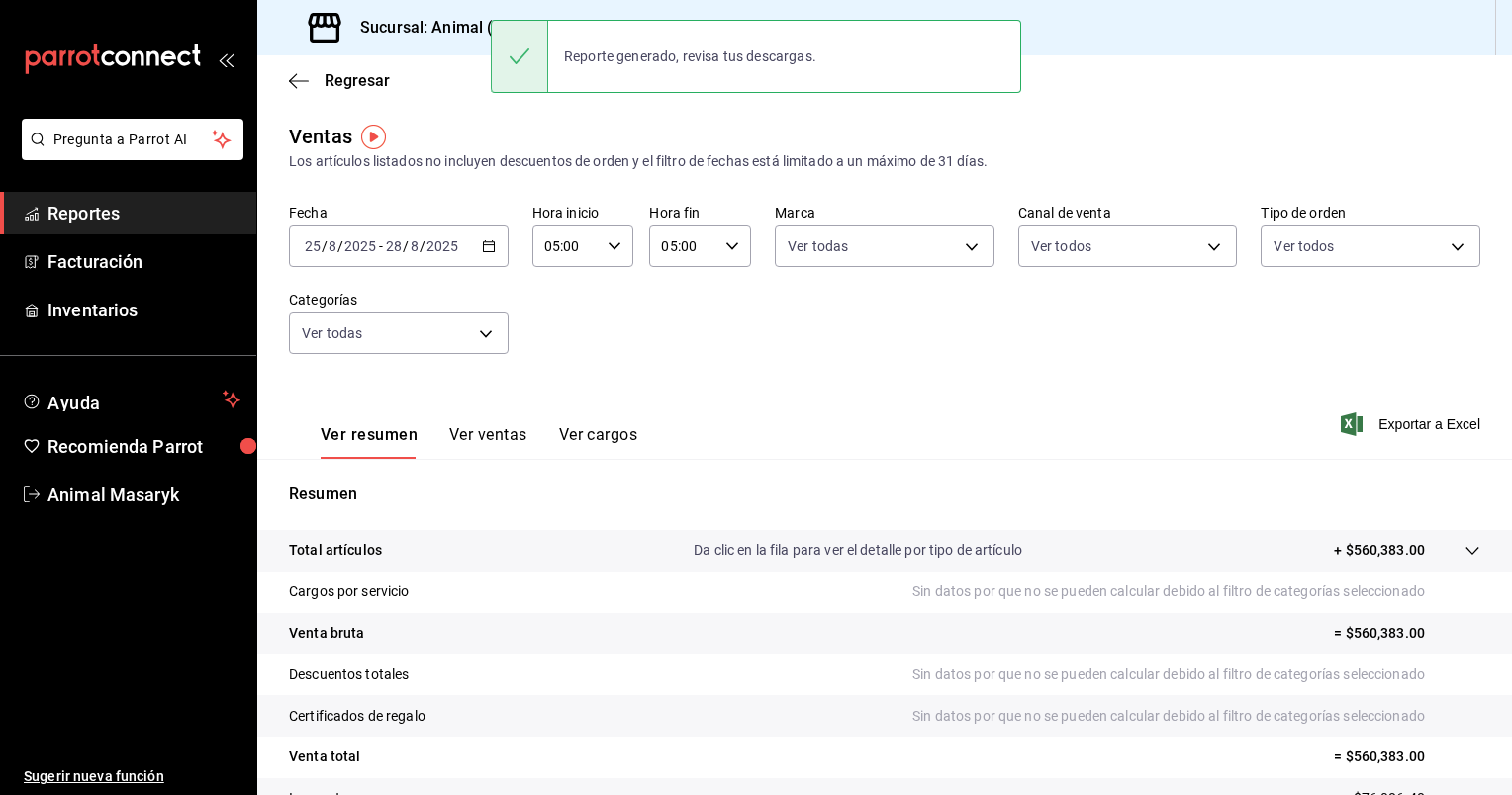
click at [916, 329] on div "Fecha [DATE] [DATE] - [DATE] [DATE] Hora inicio 05:00 Hora inicio Hora fin 05:0…" at bounding box center [885, 290] width 1192 height 175
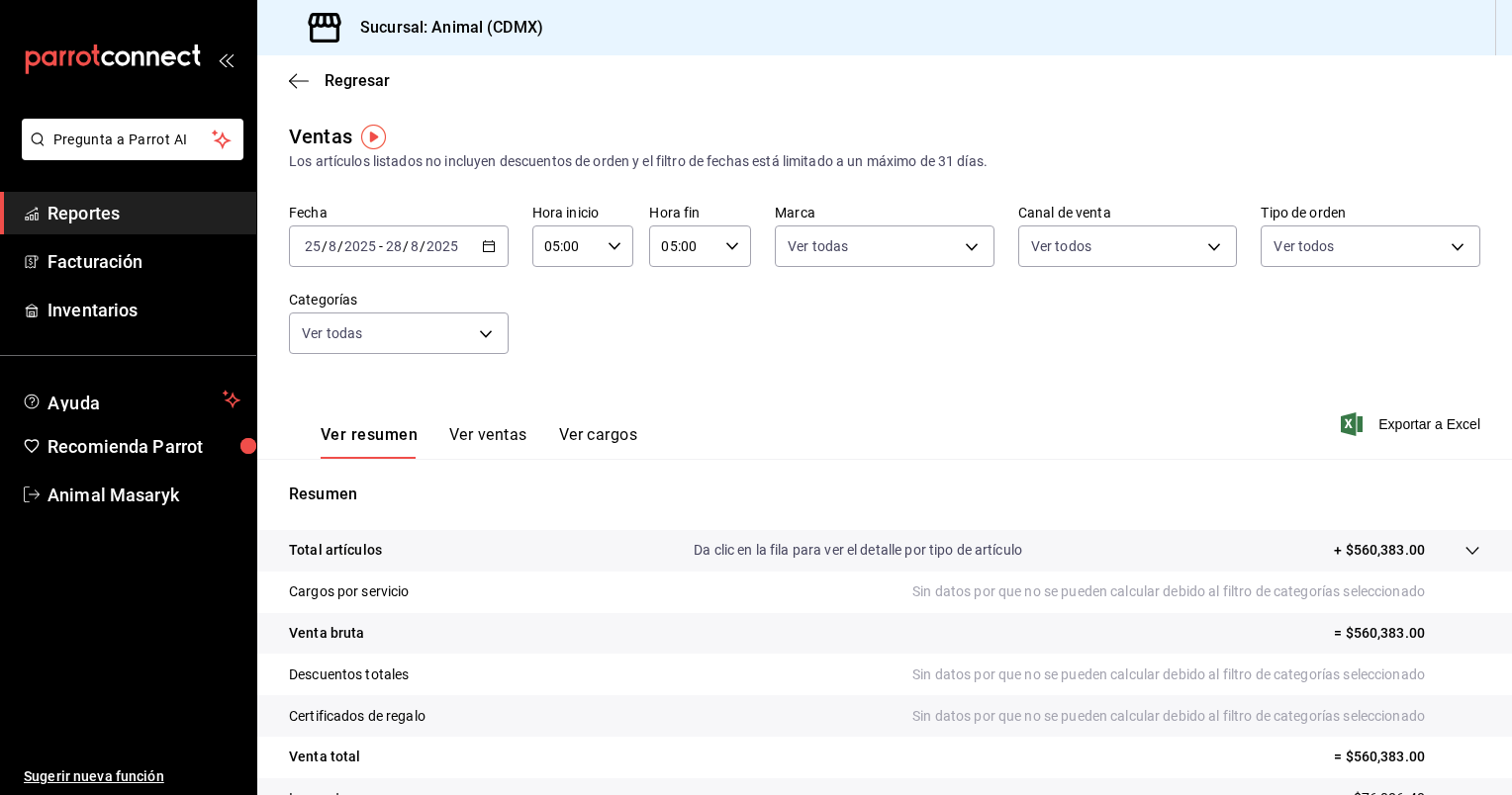
click at [487, 251] on \(Stroke\) "button" at bounding box center [489, 246] width 12 height 11
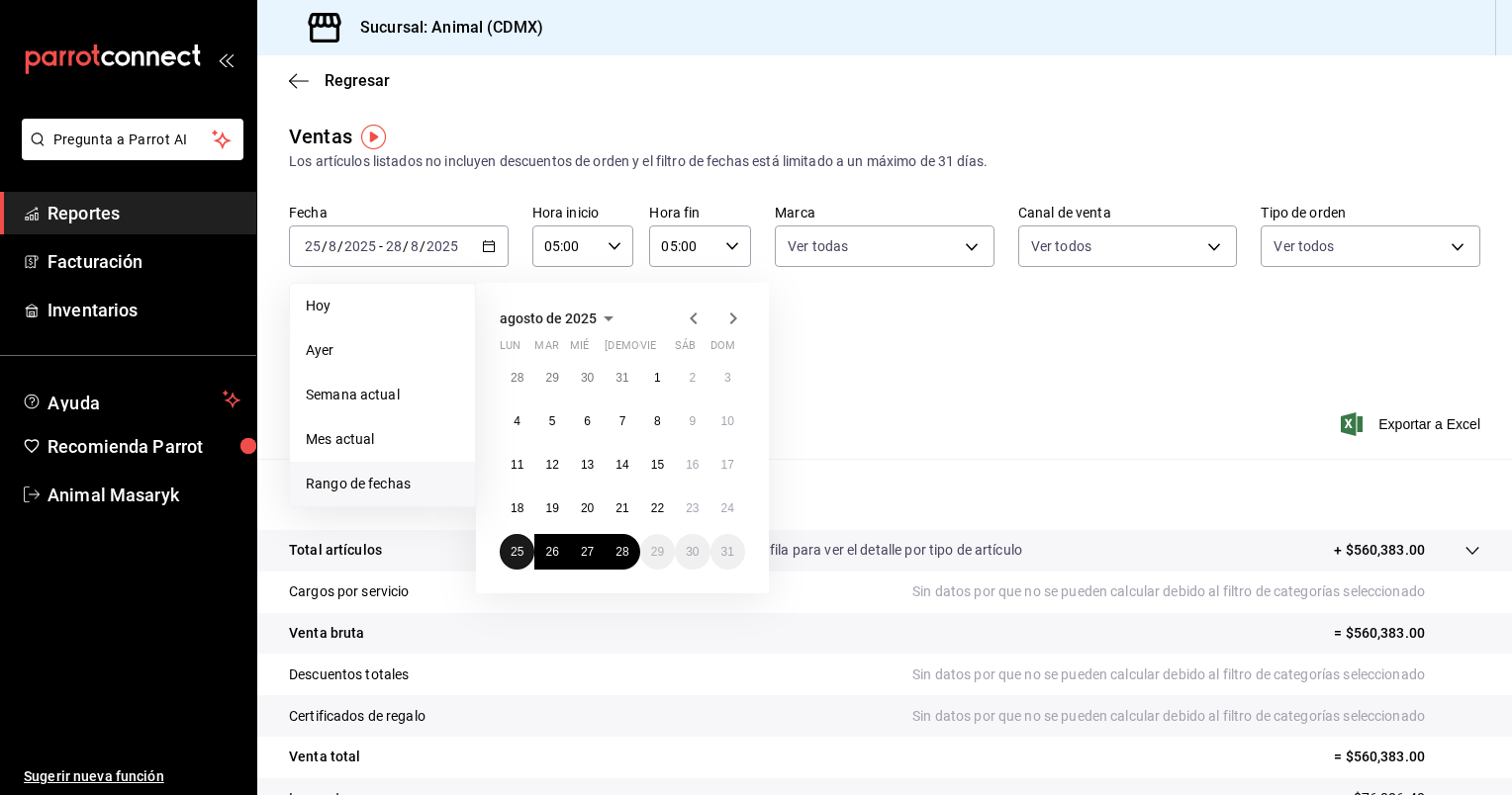
click at [515, 550] on abbr "25" at bounding box center [517, 552] width 13 height 14
click at [638, 546] on button "28" at bounding box center [622, 552] width 35 height 36
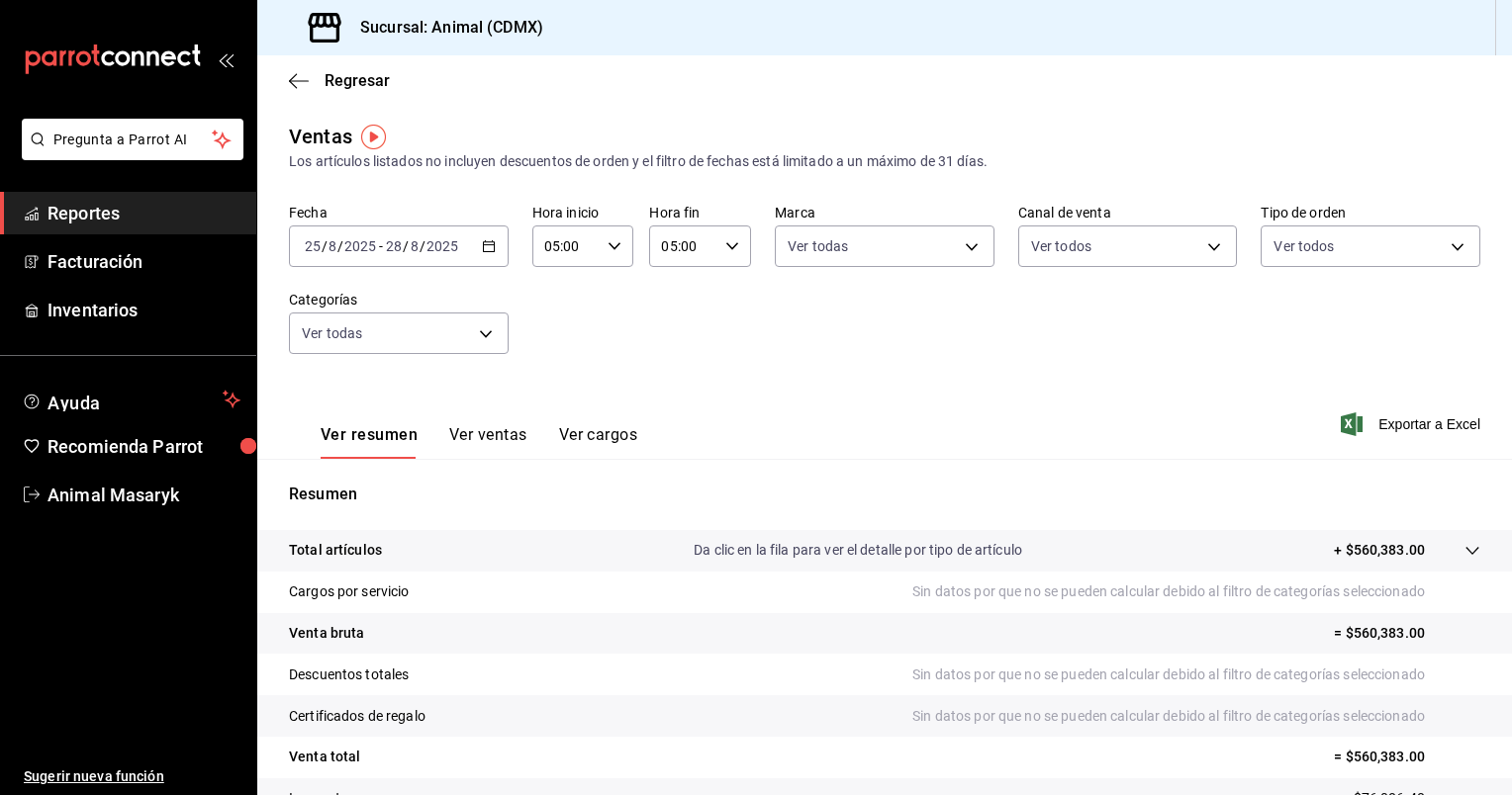
click at [747, 368] on div "Fecha [DATE] [DATE] - [DATE] [DATE] Hora inicio 05:00 Hora inicio Hora fin 05:0…" at bounding box center [885, 290] width 1192 height 175
click at [1381, 423] on span "Exportar a Excel" at bounding box center [1413, 425] width 136 height 24
